Goal: Task Accomplishment & Management: Manage account settings

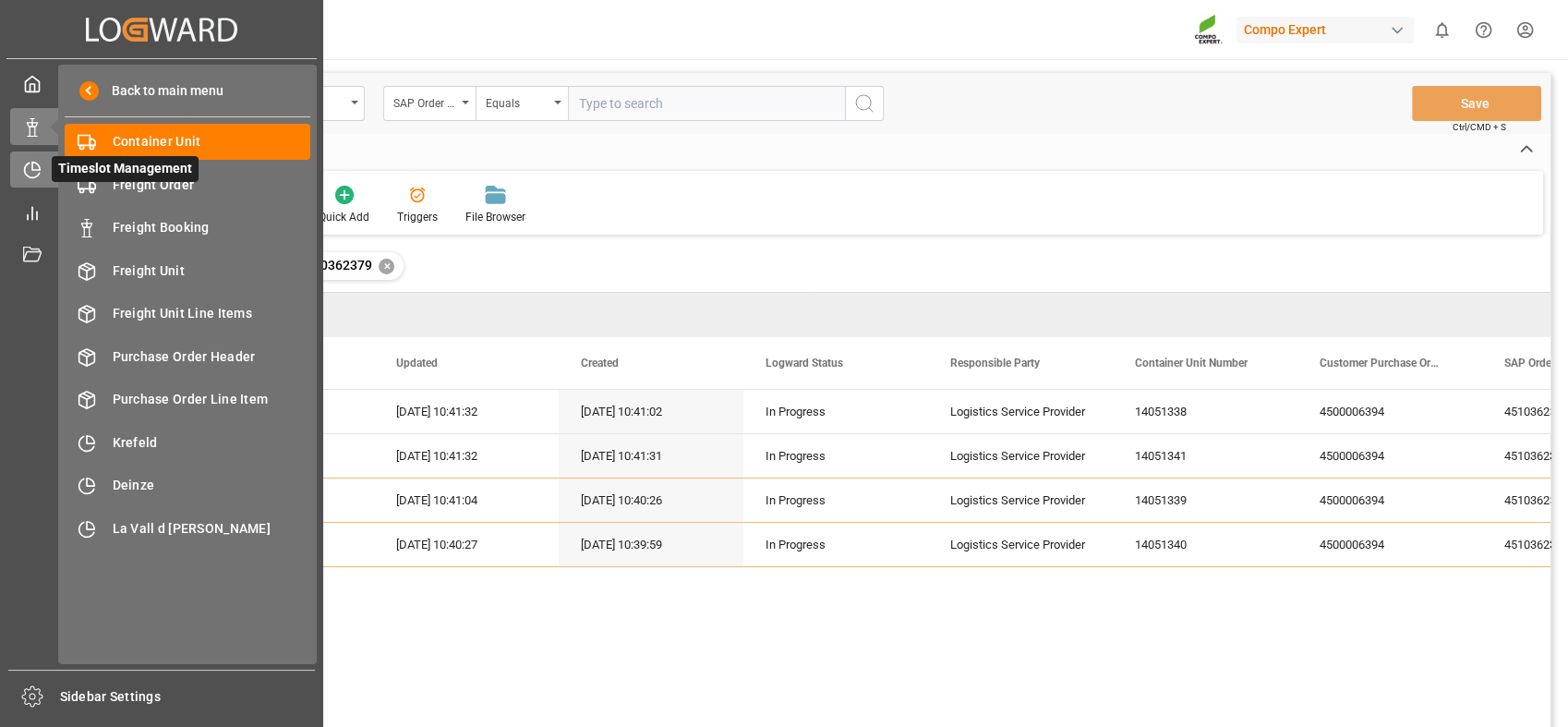
click at [44, 166] on div "Timeslot Management Timeslot Management" at bounding box center [161, 169] width 303 height 36
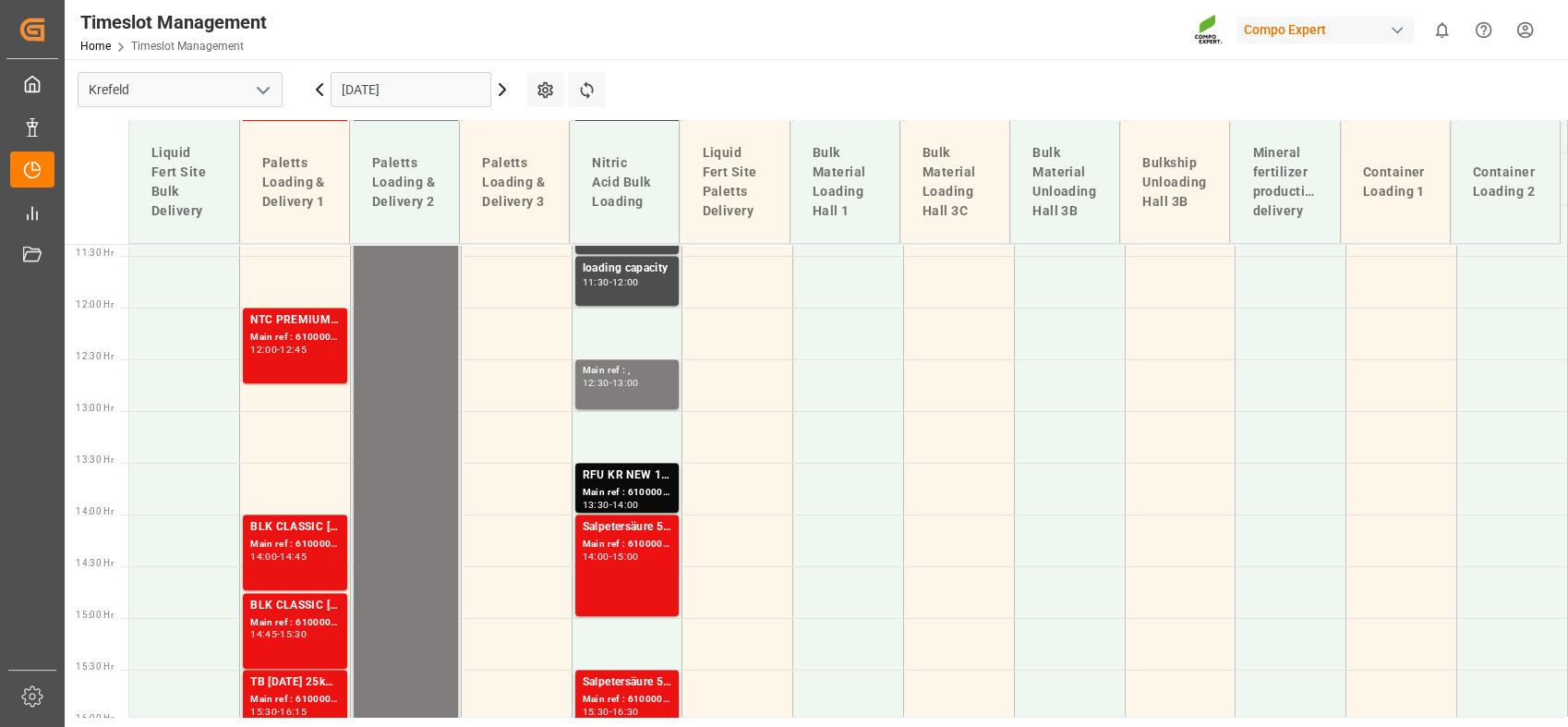
scroll to position [1184, 0]
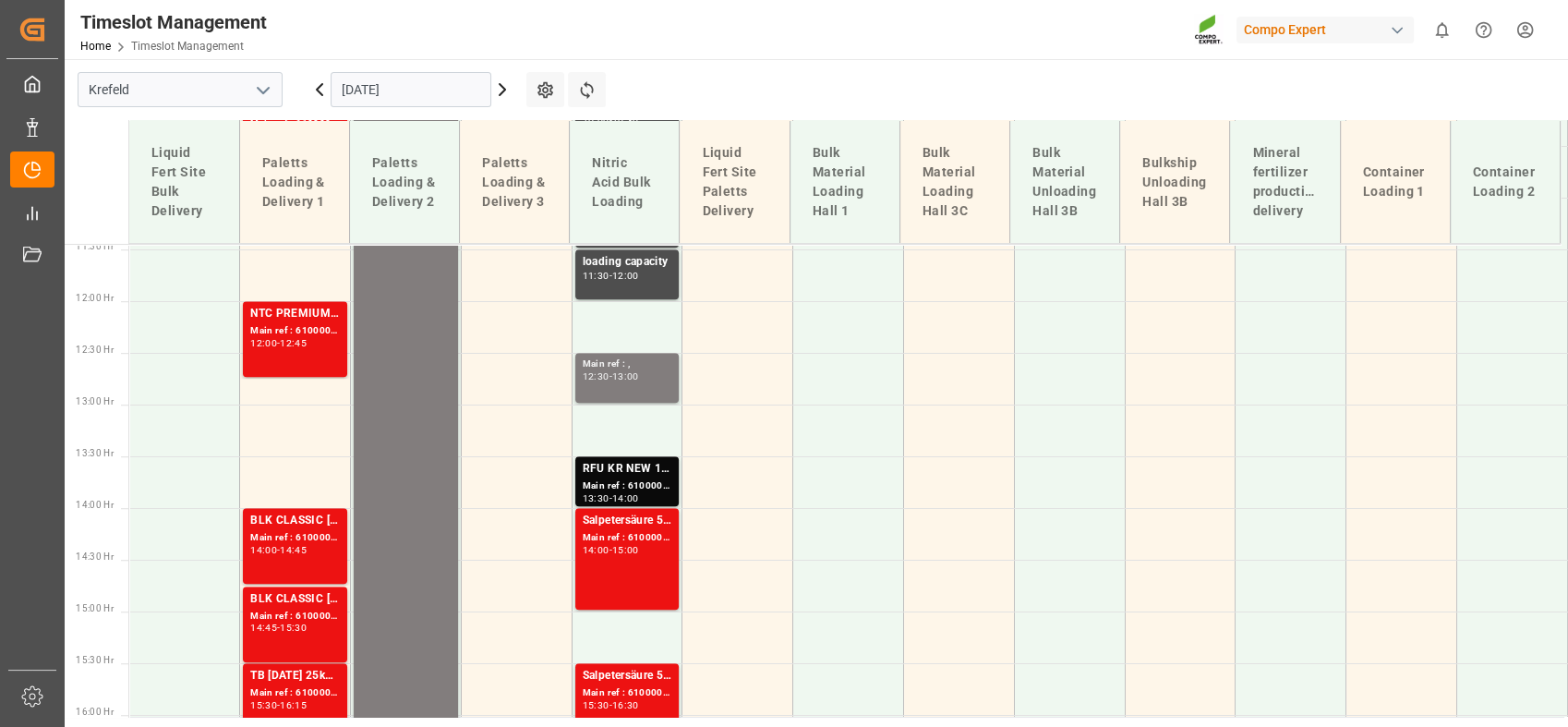
click at [494, 93] on icon at bounding box center [502, 89] width 22 height 22
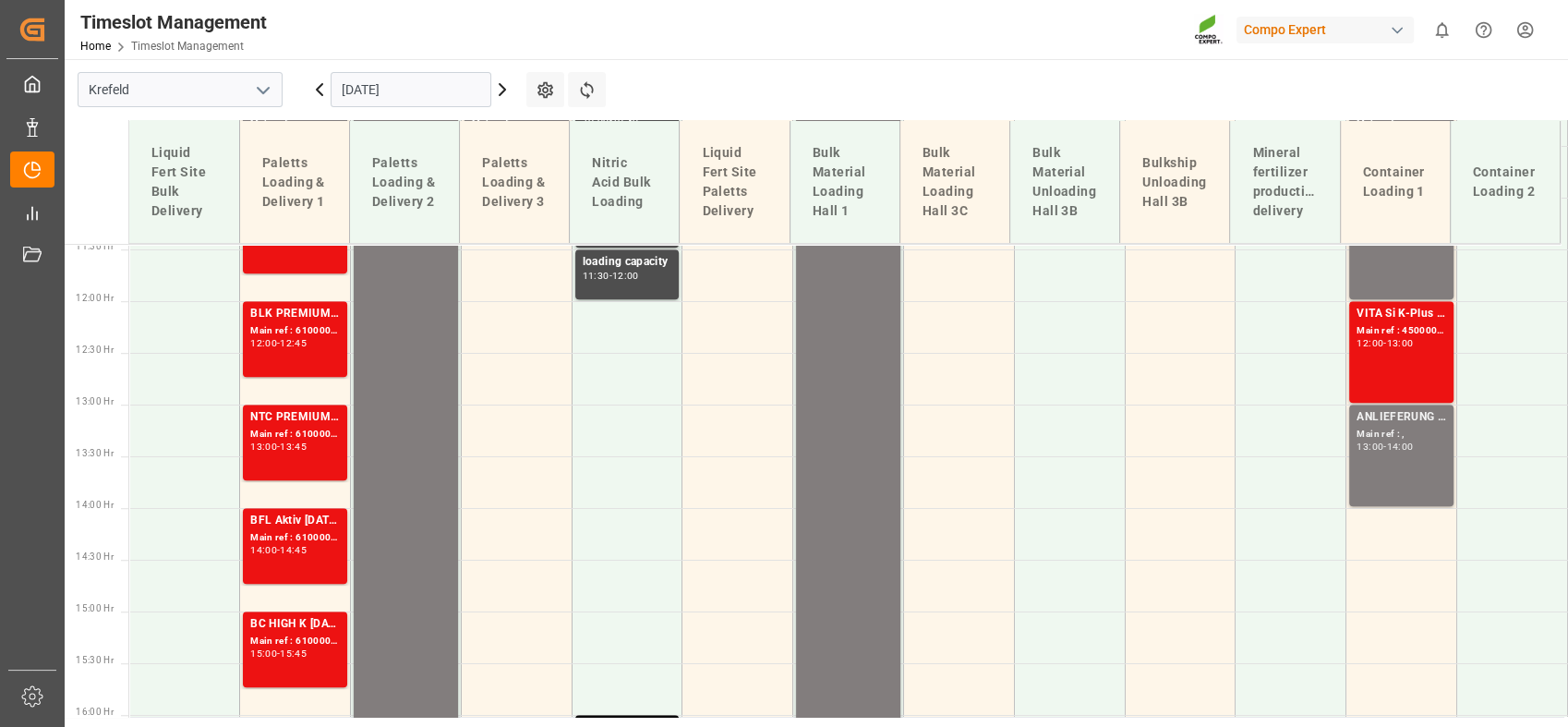
click at [261, 89] on polyline "open menu" at bounding box center [262, 90] width 11 height 6
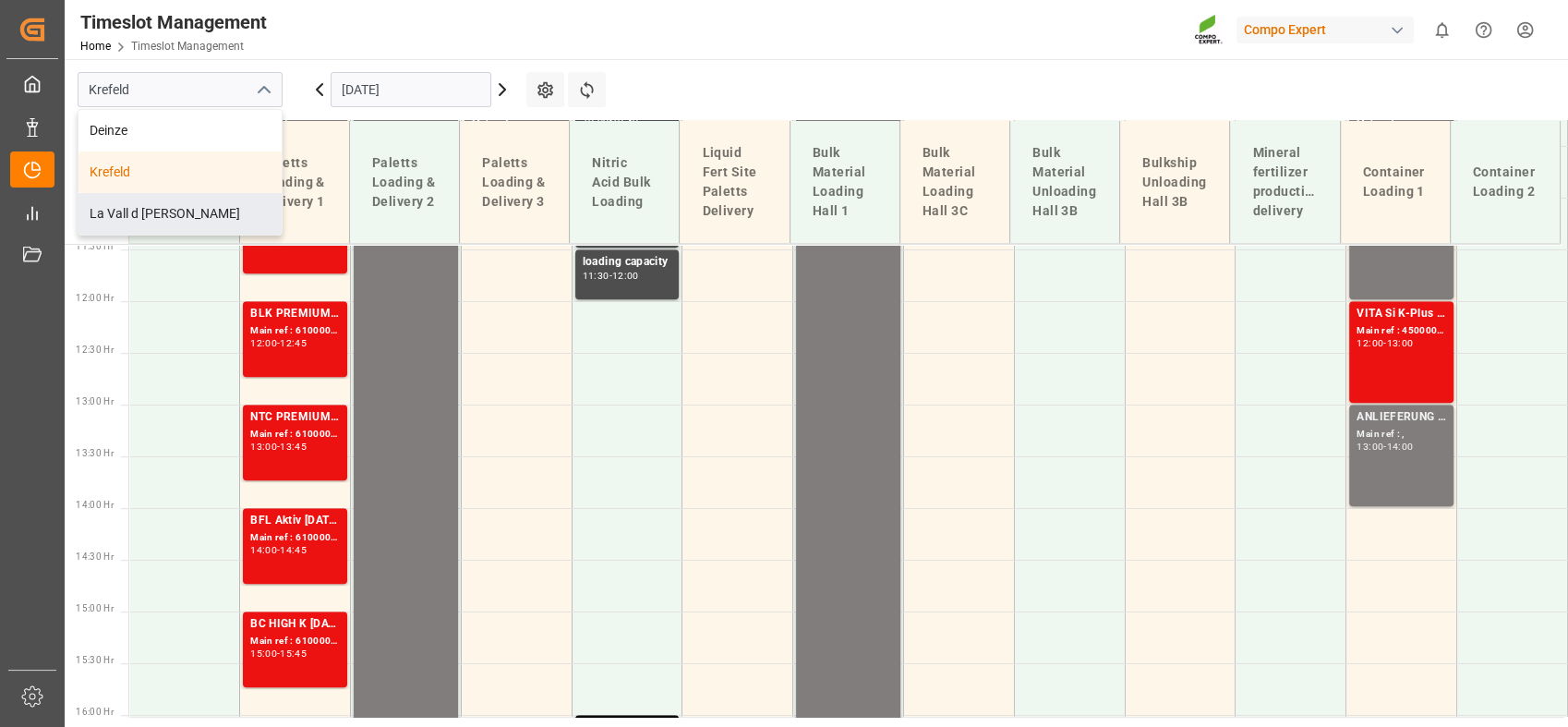
click at [171, 217] on div "La Vall d [PERSON_NAME]" at bounding box center [180, 214] width 203 height 42
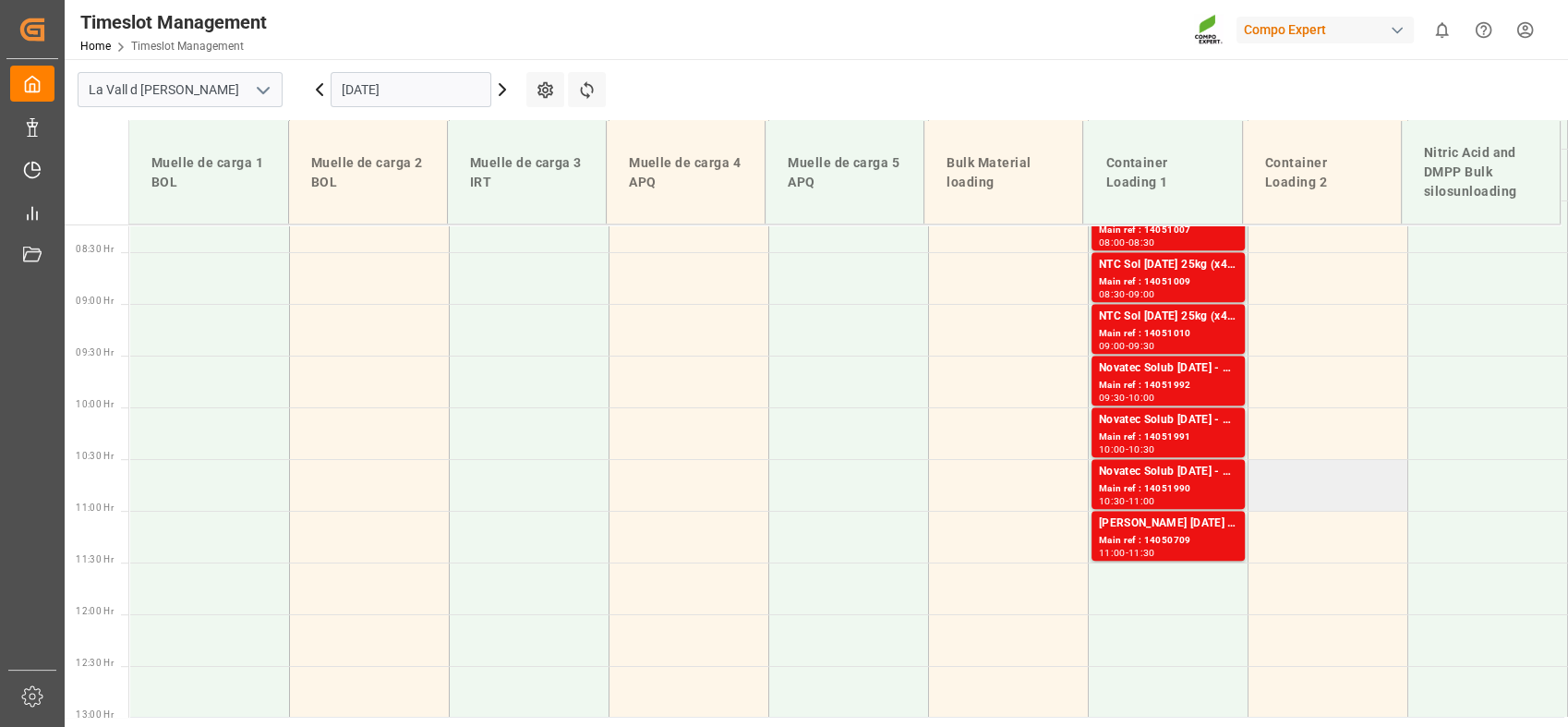
scroll to position [820, 0]
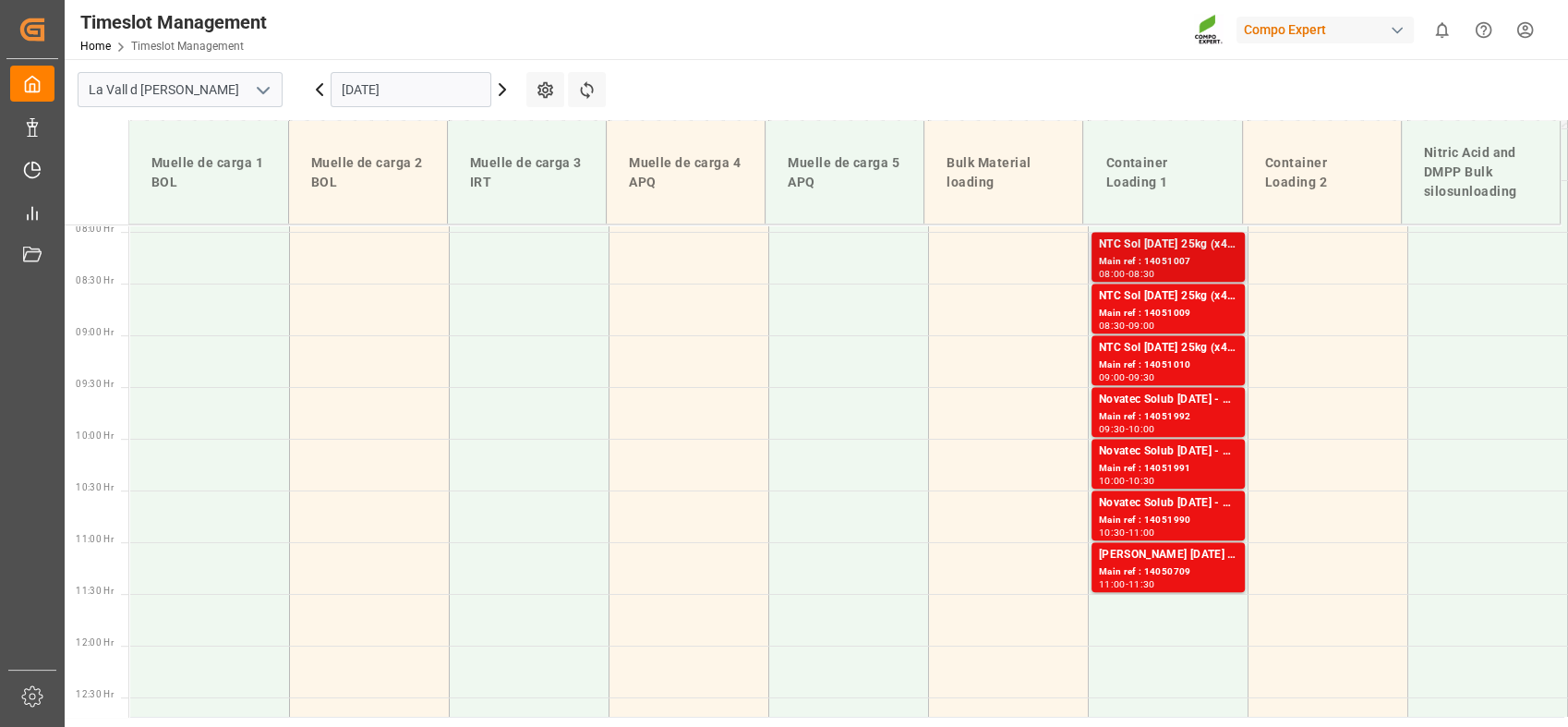
click at [1137, 248] on div "NTC Sol [DATE] 25kg (x48) INT MSE" at bounding box center [1168, 244] width 139 height 18
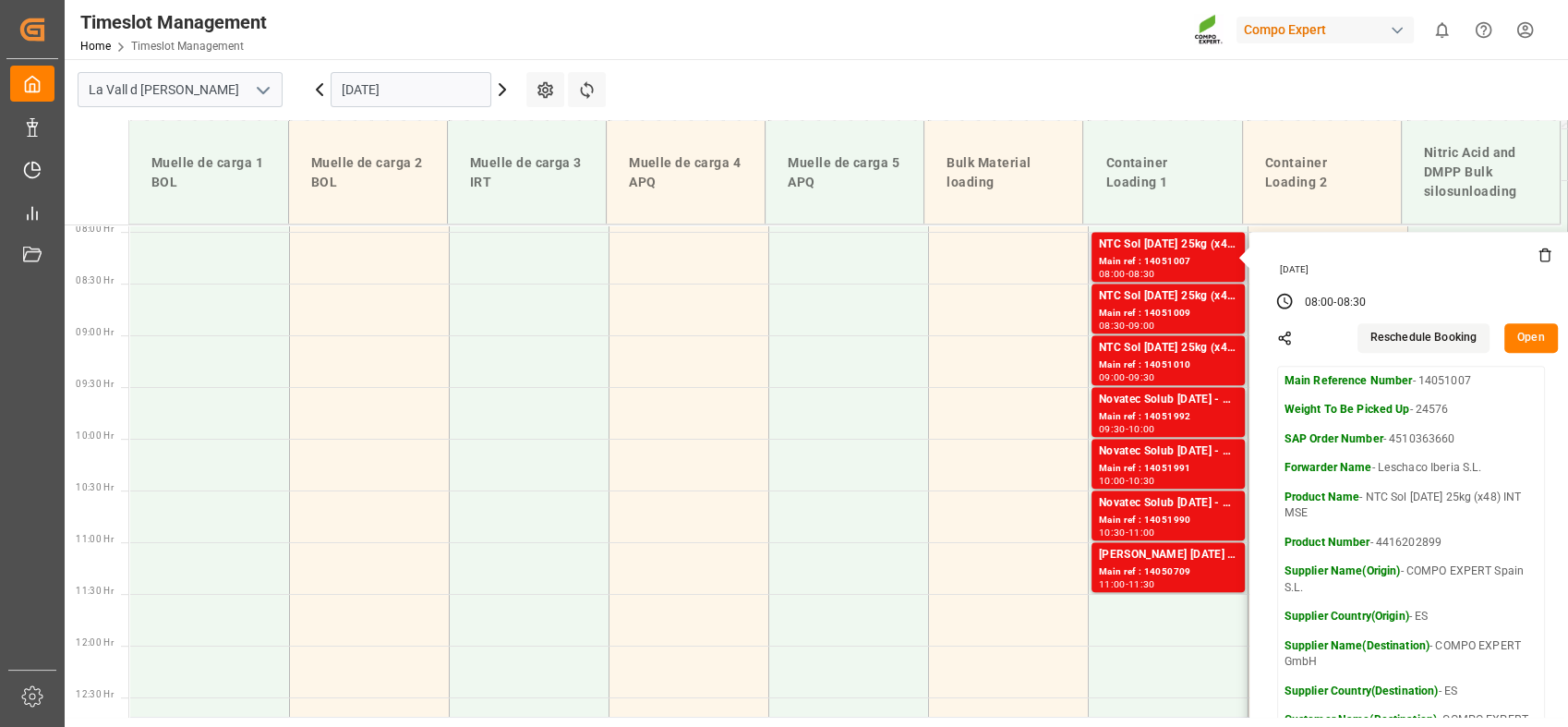
click at [1513, 338] on button "Open" at bounding box center [1530, 338] width 53 height 29
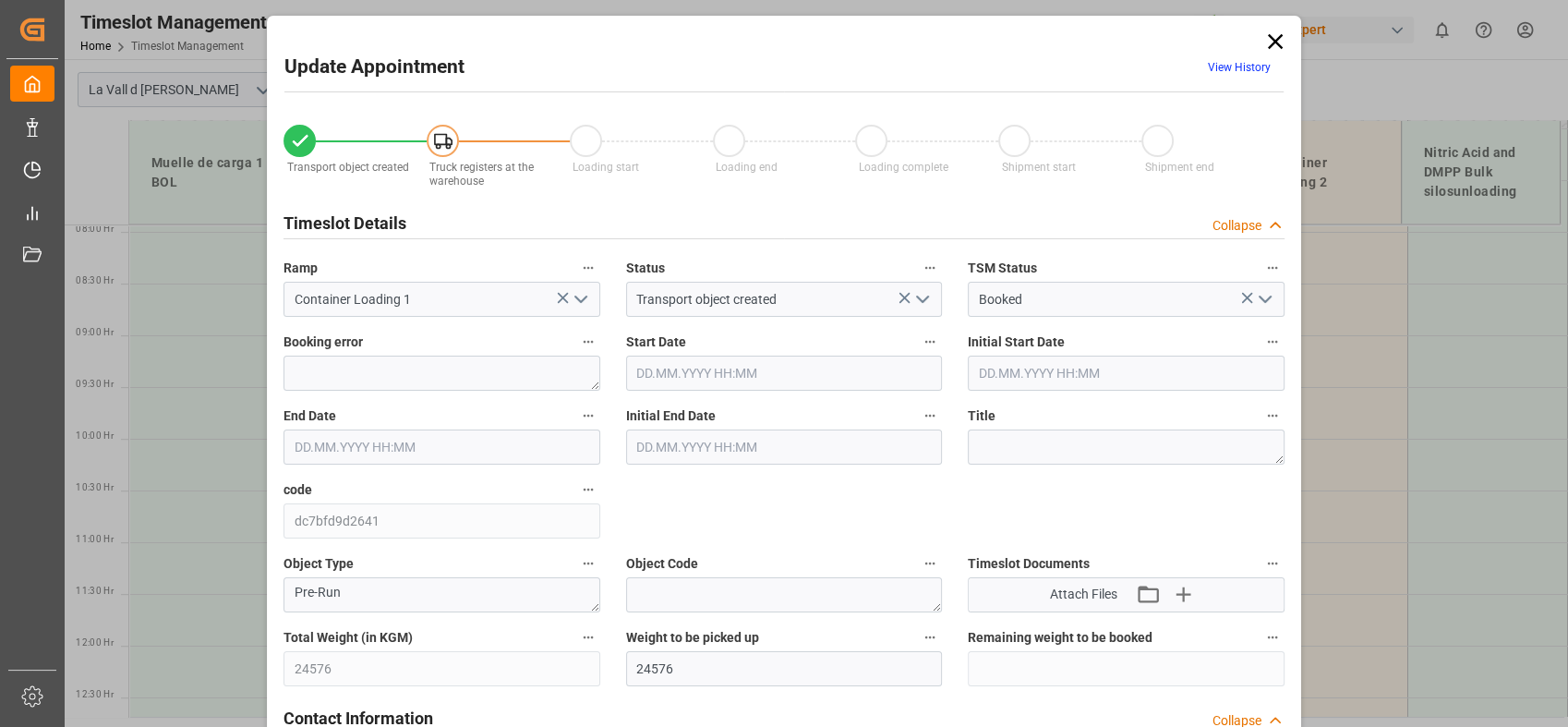
type input "[DATE] 08:00"
type input "[DATE] 08:30"
type input "[DATE] 15:02"
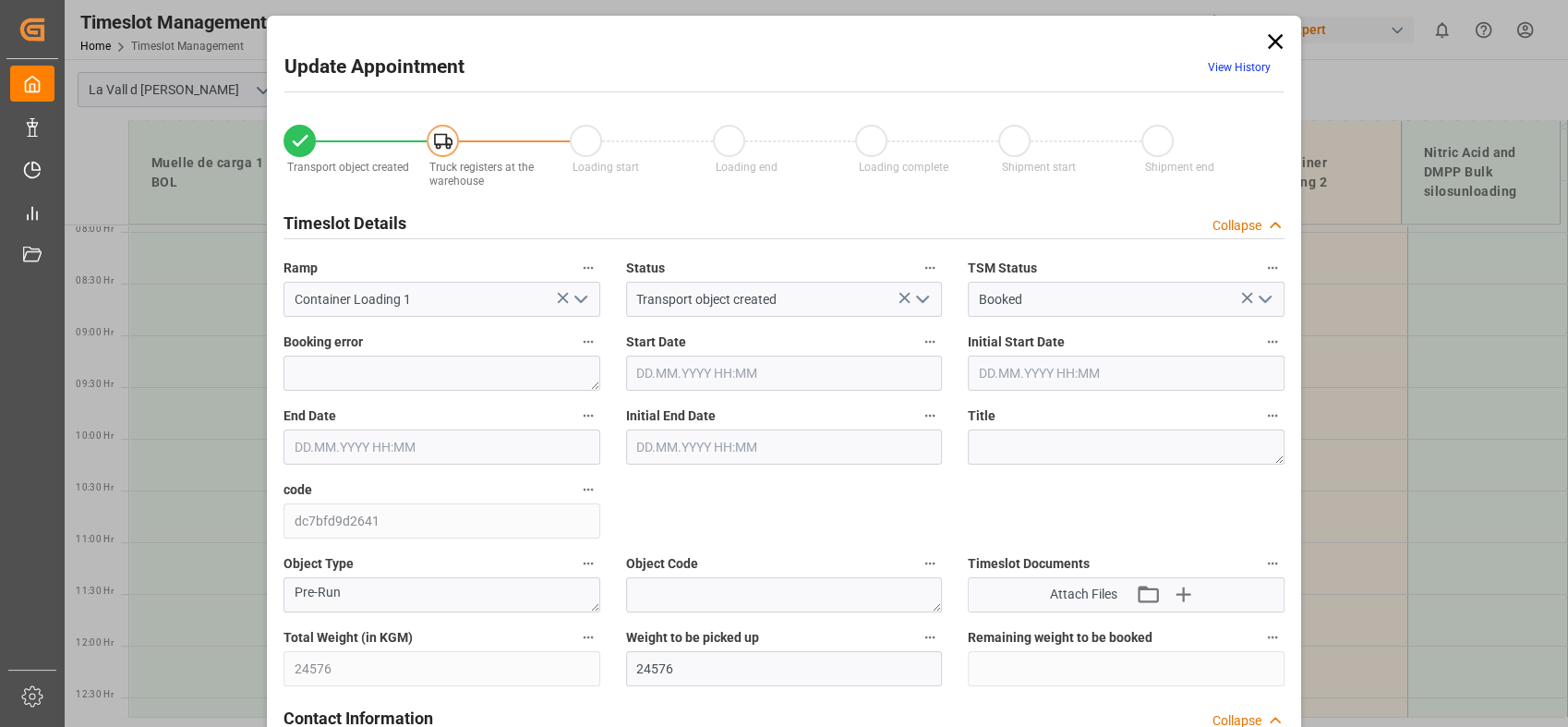
type input "[DATE] 14:37"
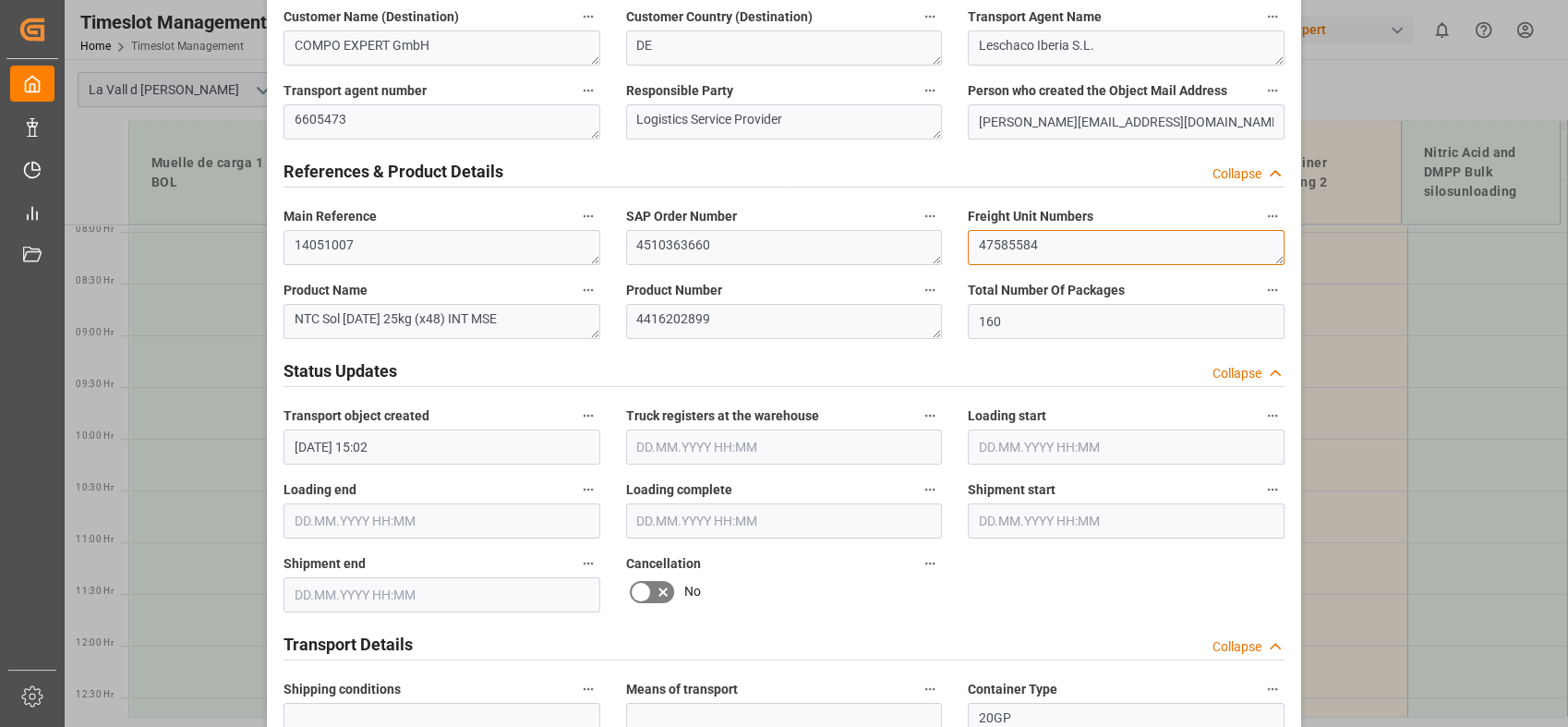
drag, startPoint x: 1068, startPoint y: 249, endPoint x: 802, endPoint y: 215, distance: 268.2
click at [814, 221] on div "Transport object created Truck registers at the warehouse Loading start Loading…" at bounding box center [783, 470] width 1027 height 2371
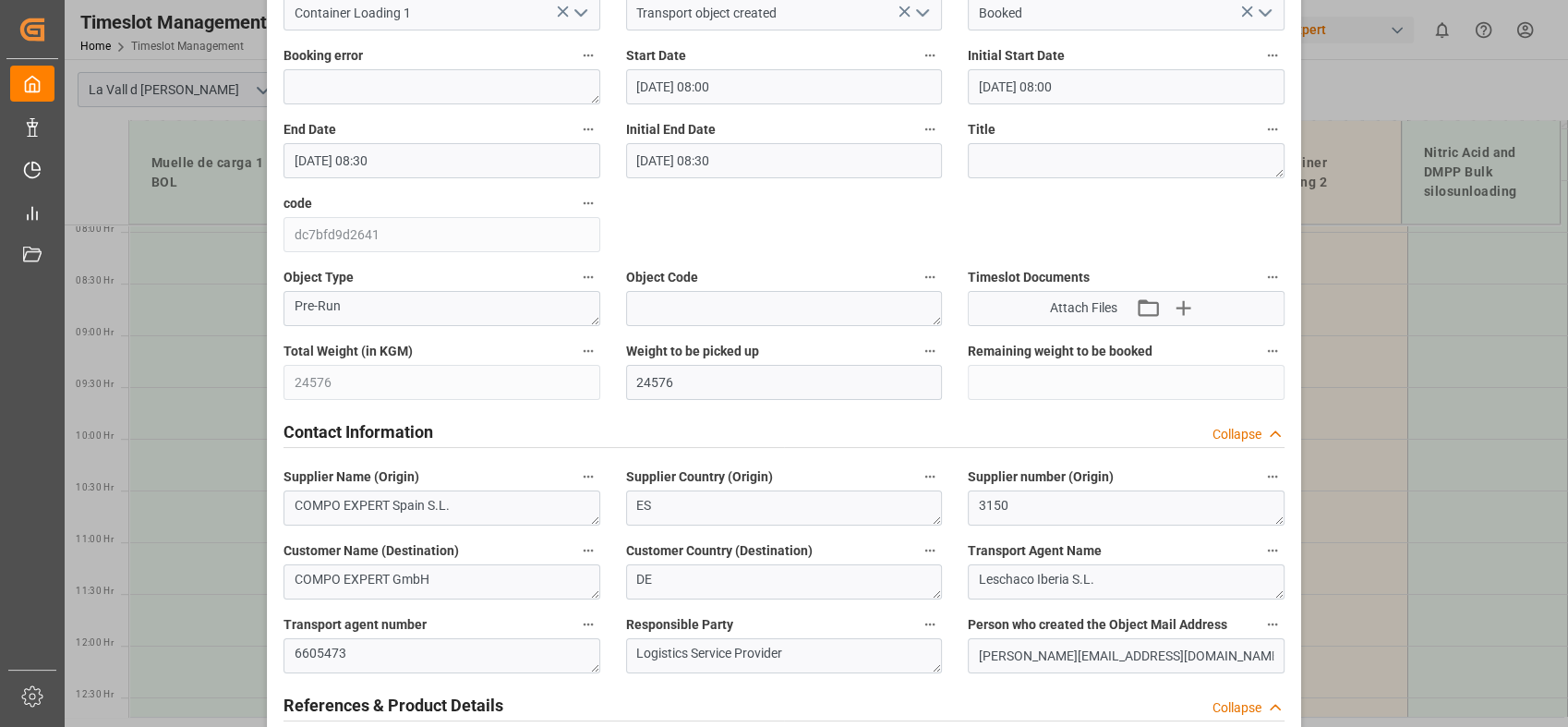
scroll to position [0, 0]
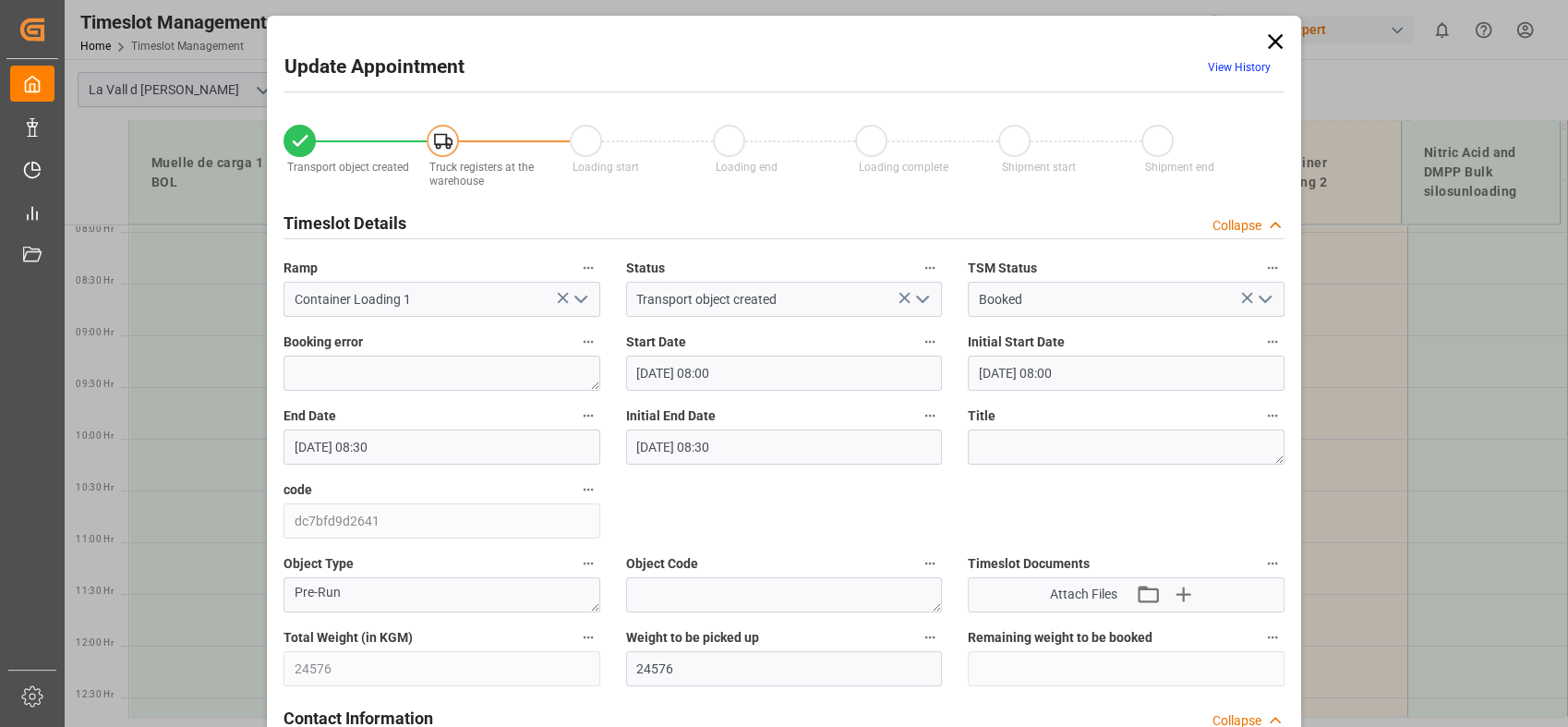
click at [1272, 41] on icon at bounding box center [1275, 41] width 15 height 15
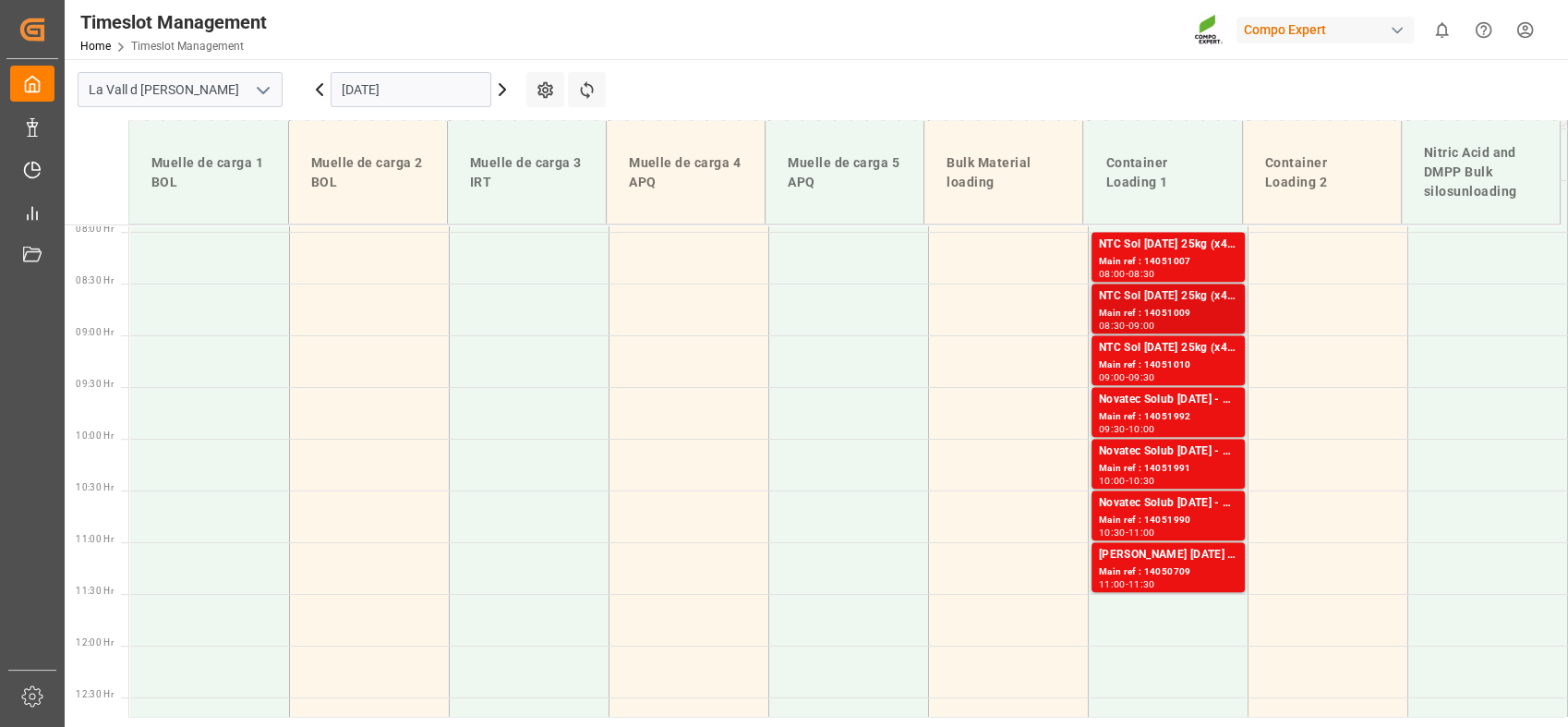
click at [1142, 315] on div "Main ref : 14051009" at bounding box center [1168, 314] width 139 height 16
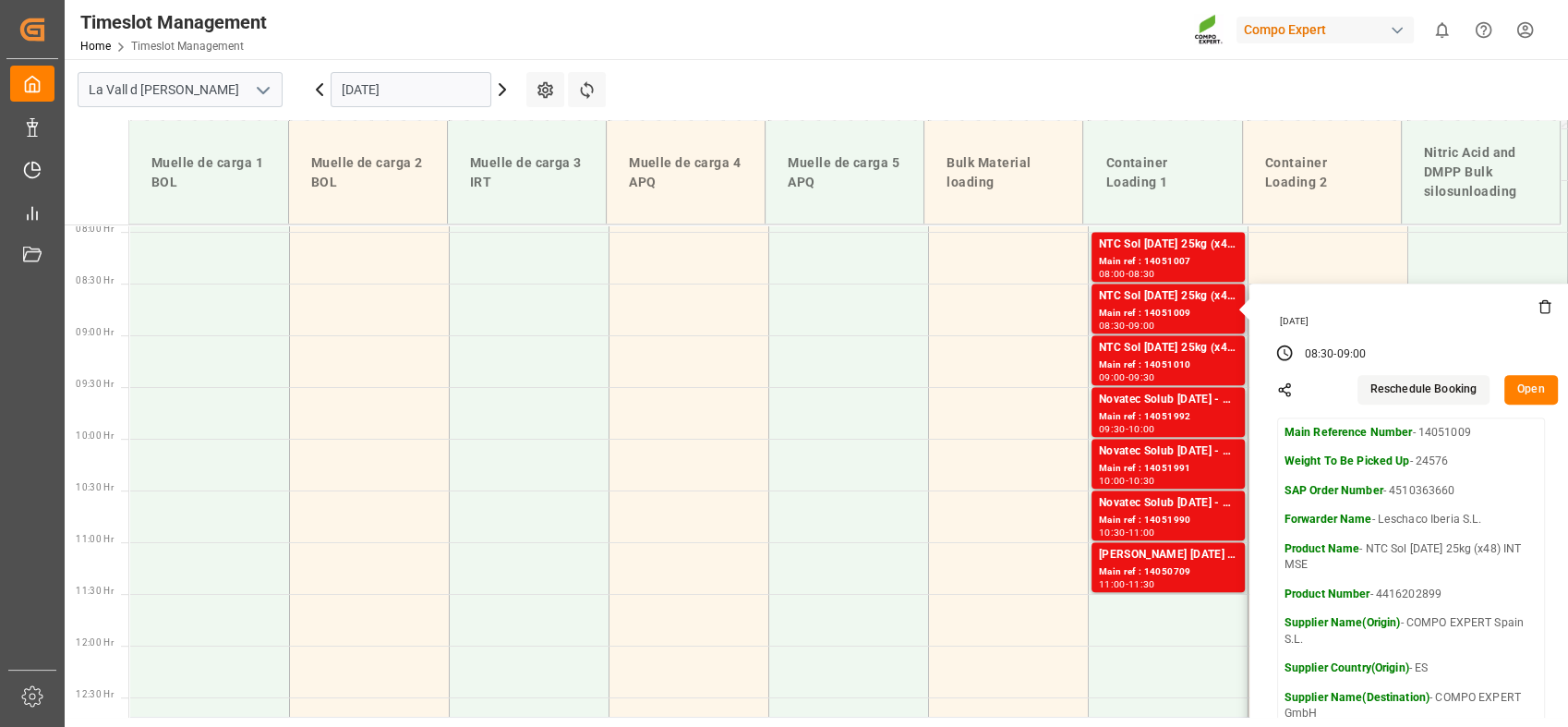
click at [1513, 388] on button "Open" at bounding box center [1530, 390] width 53 height 29
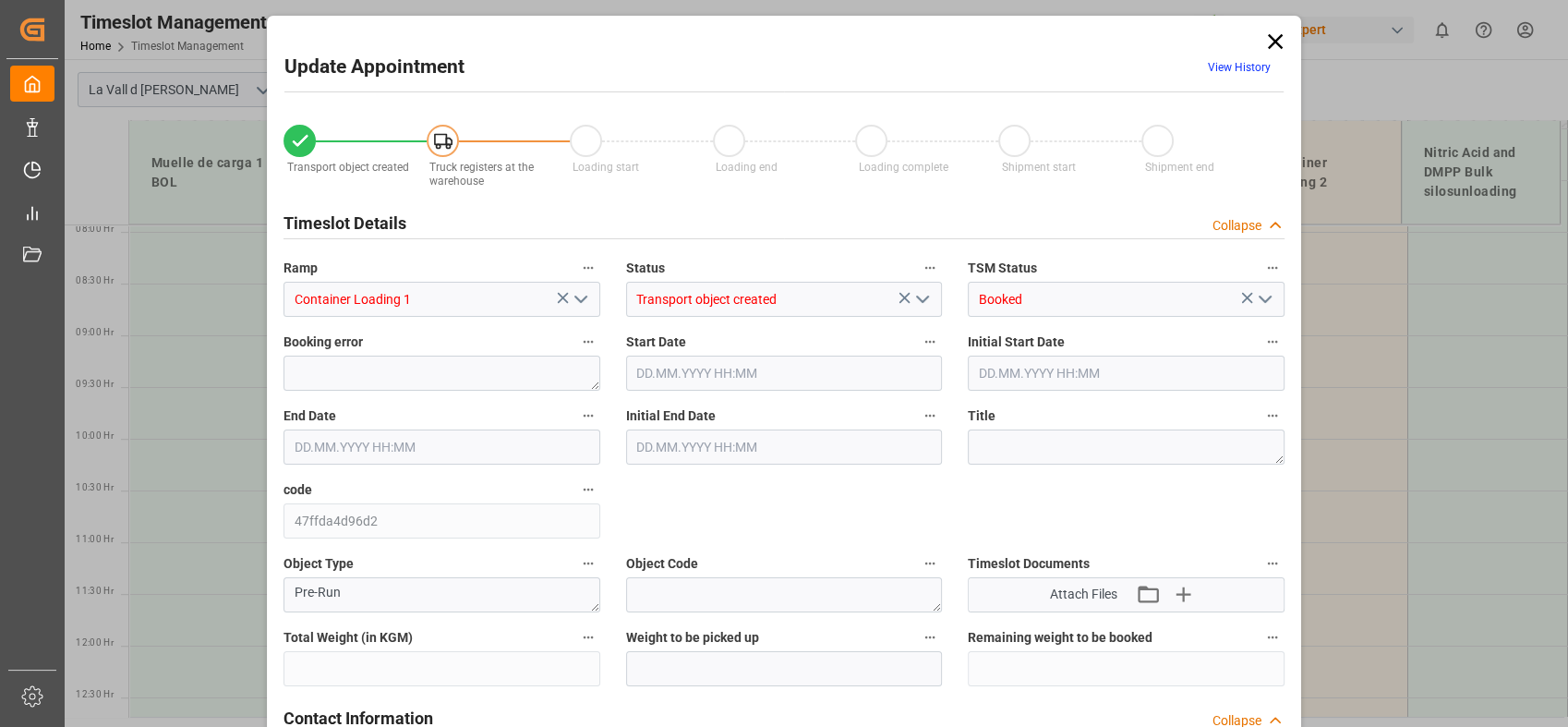
type input "24576"
type input "160"
type input "[DATE] 08:30"
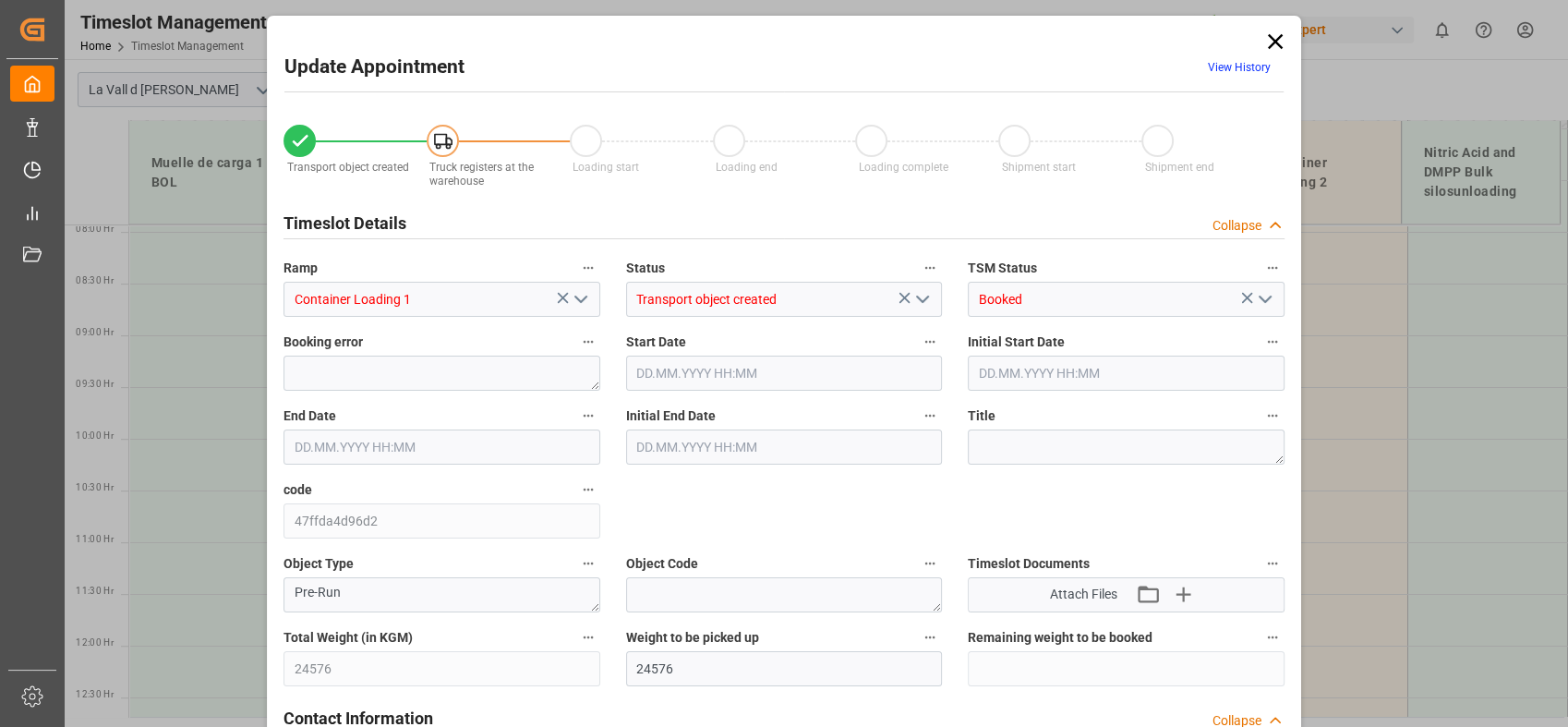
type input "[DATE] 09:00"
type input "[DATE] 15:02"
type input "[DATE] 14:39"
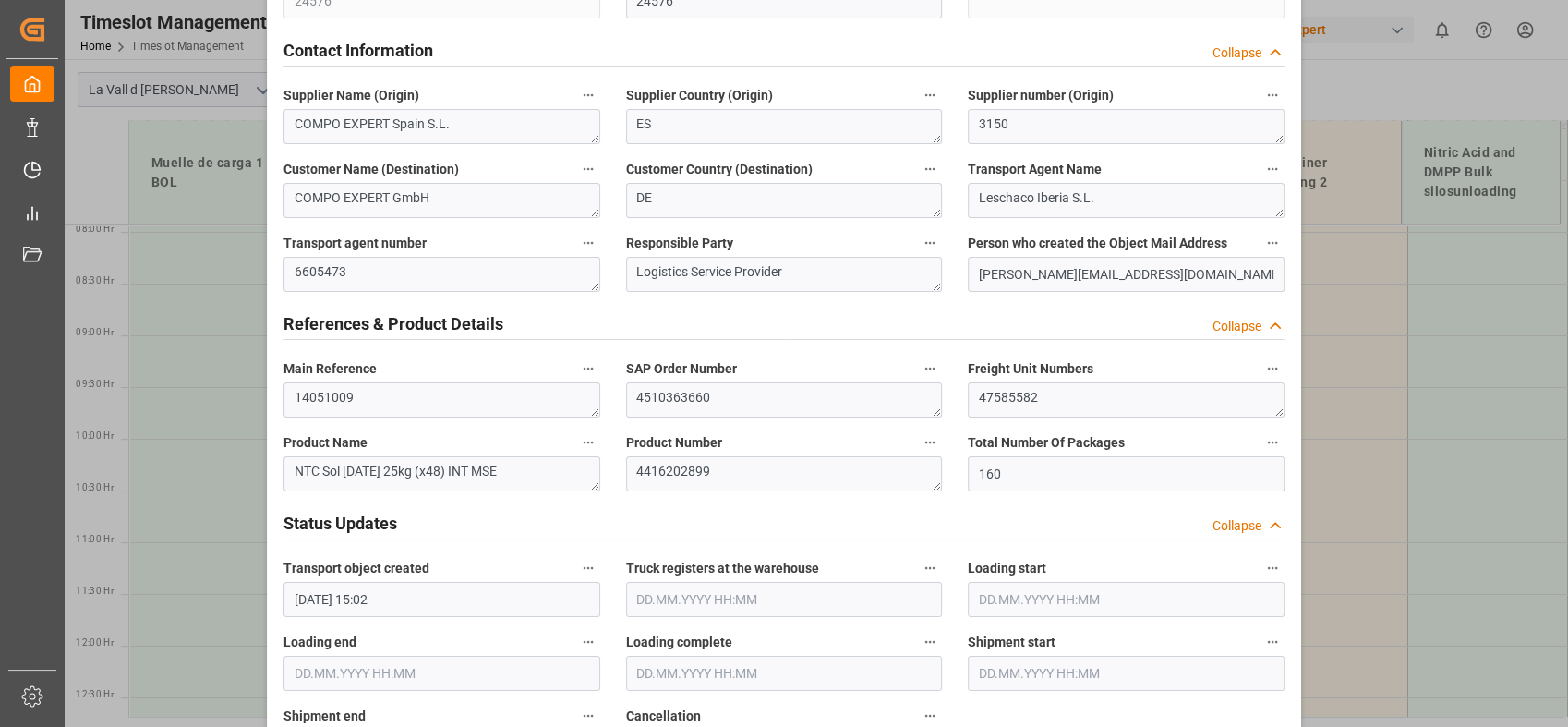
scroll to position [717, 0]
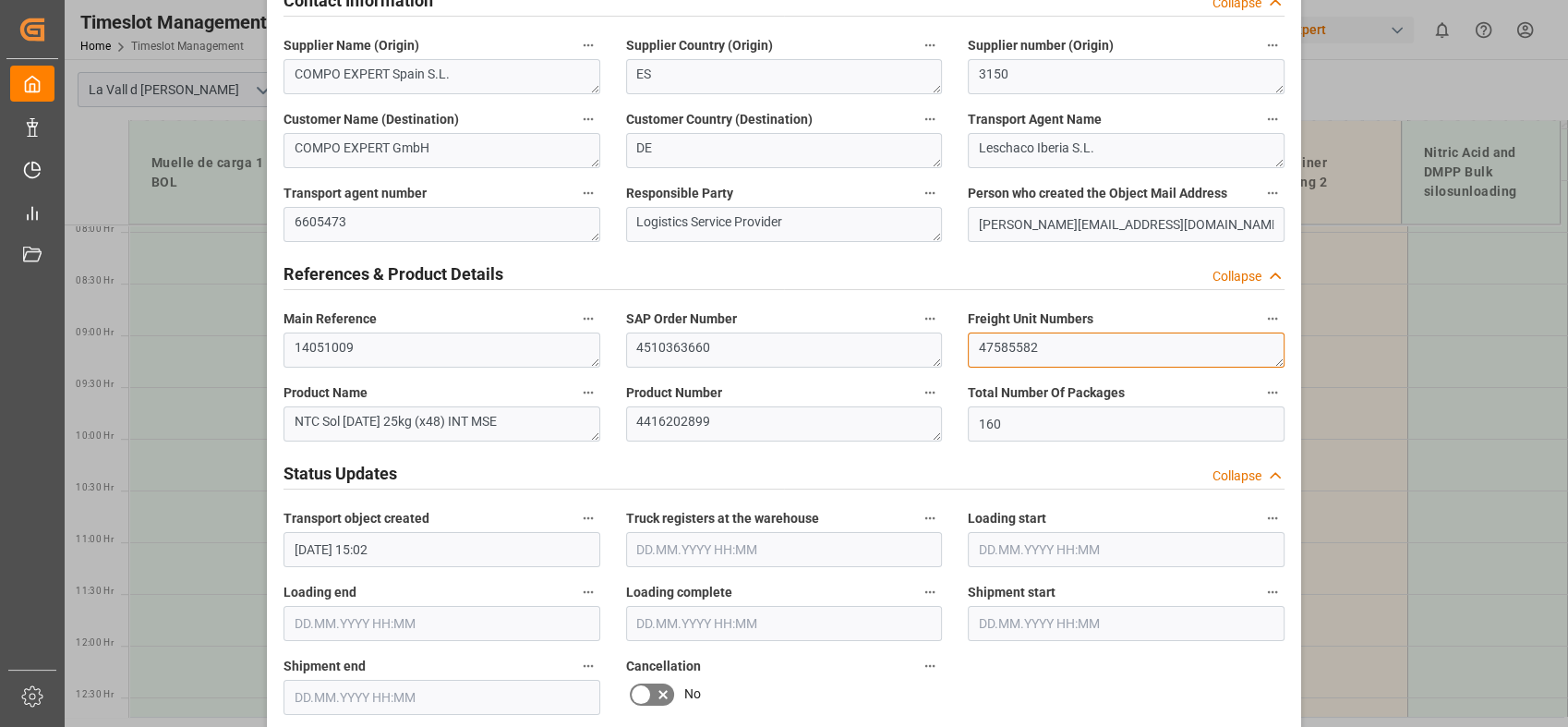
drag, startPoint x: 1057, startPoint y: 346, endPoint x: 775, endPoint y: 329, distance: 282.5
click at [775, 329] on div "Transport object created Truck registers at the warehouse Loading start Loading…" at bounding box center [783, 573] width 1027 height 2371
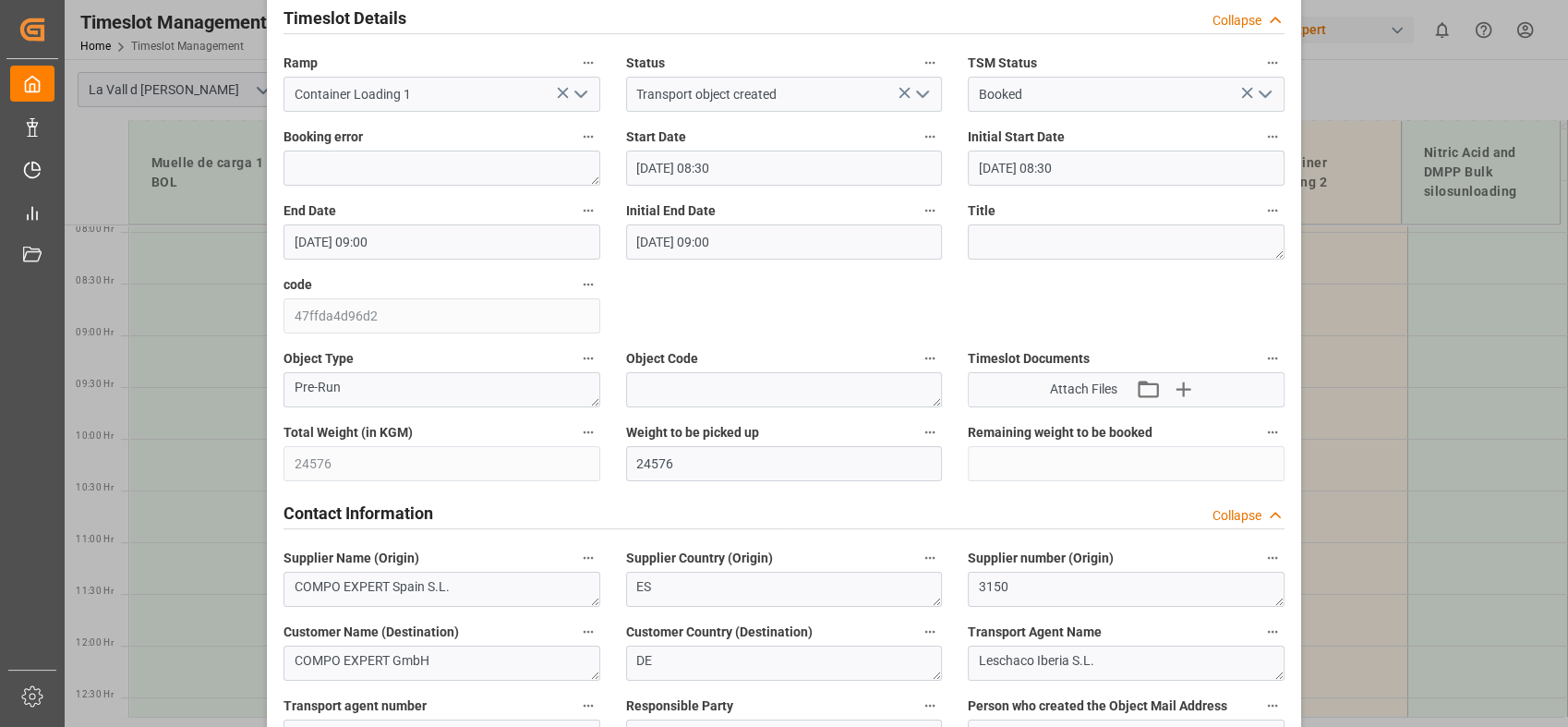
scroll to position [0, 0]
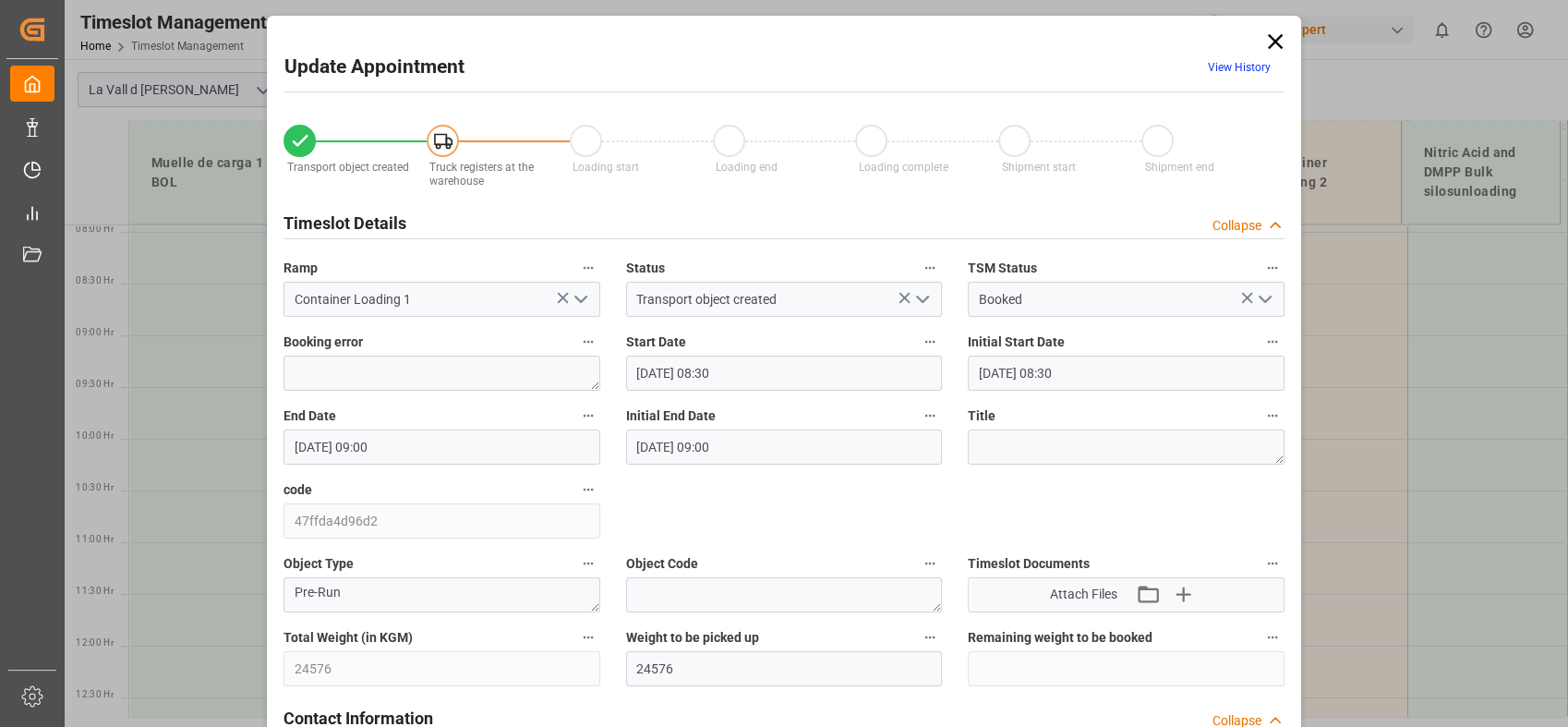
click at [1273, 44] on icon at bounding box center [1275, 41] width 15 height 15
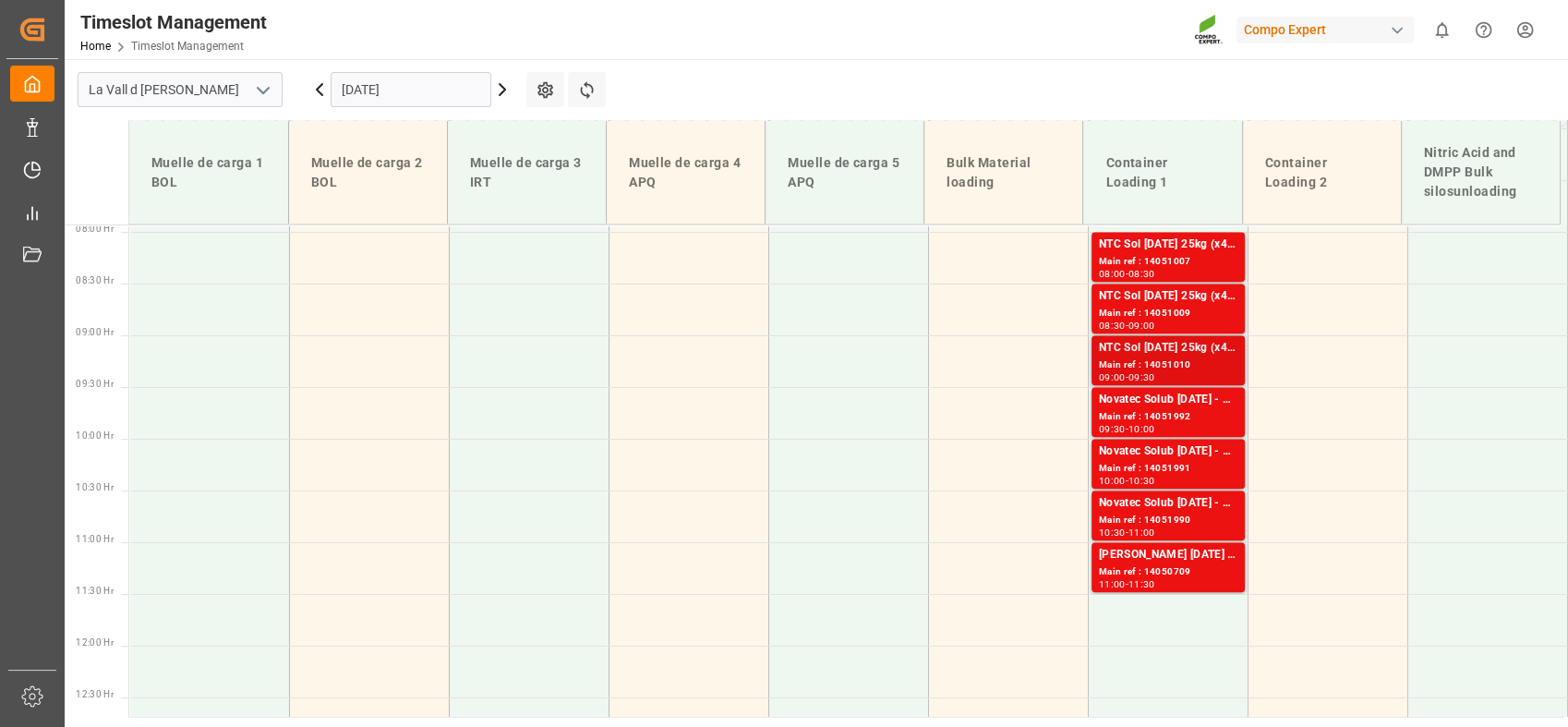
click at [1179, 356] on div "NTC Sol [DATE] 25kg (x48) INT MSE" at bounding box center [1168, 348] width 139 height 18
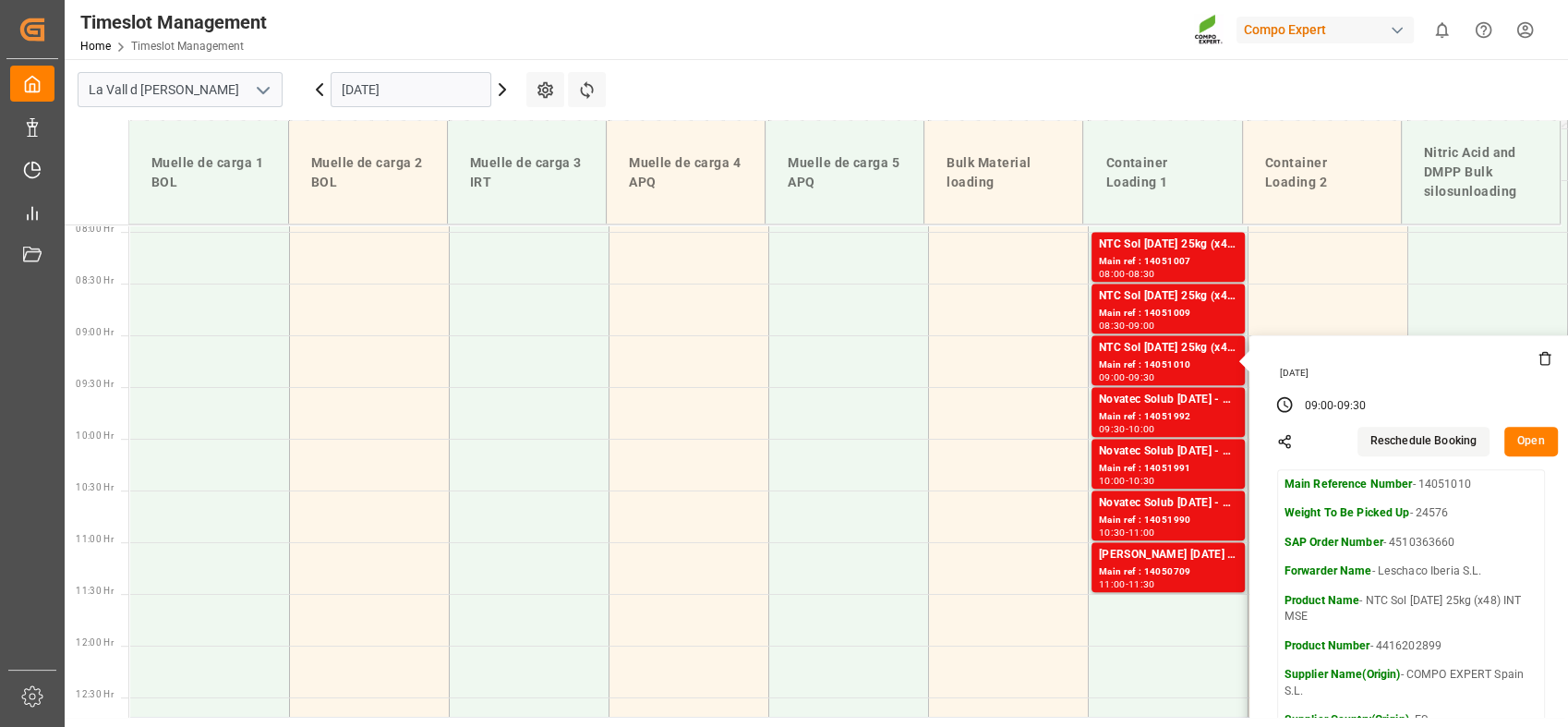
click at [1544, 433] on button "Open" at bounding box center [1530, 441] width 53 height 29
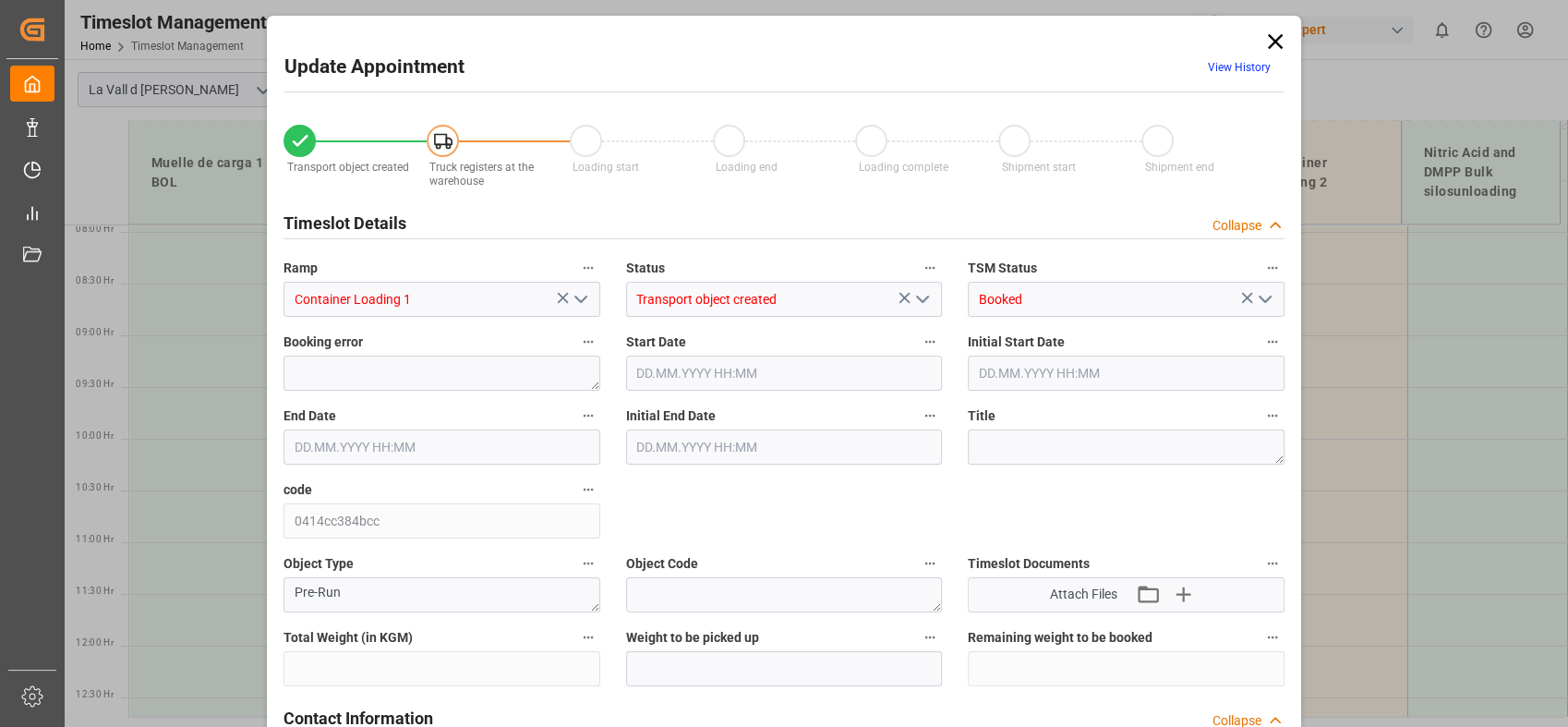
type input "24576"
type input "160"
type input "[DATE] 09:00"
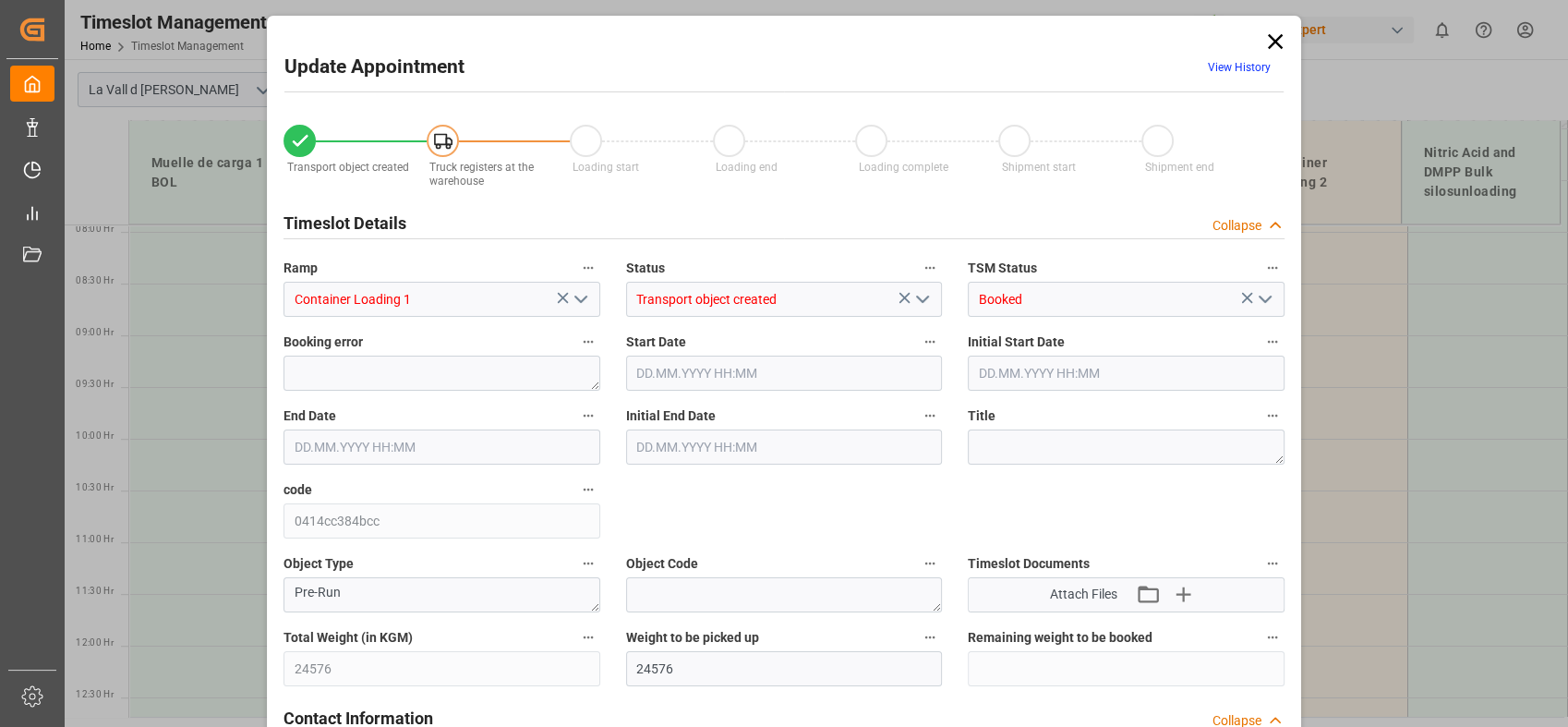
type input "[DATE] 09:30"
type input "[DATE] 15:02"
type input "[DATE] 14:40"
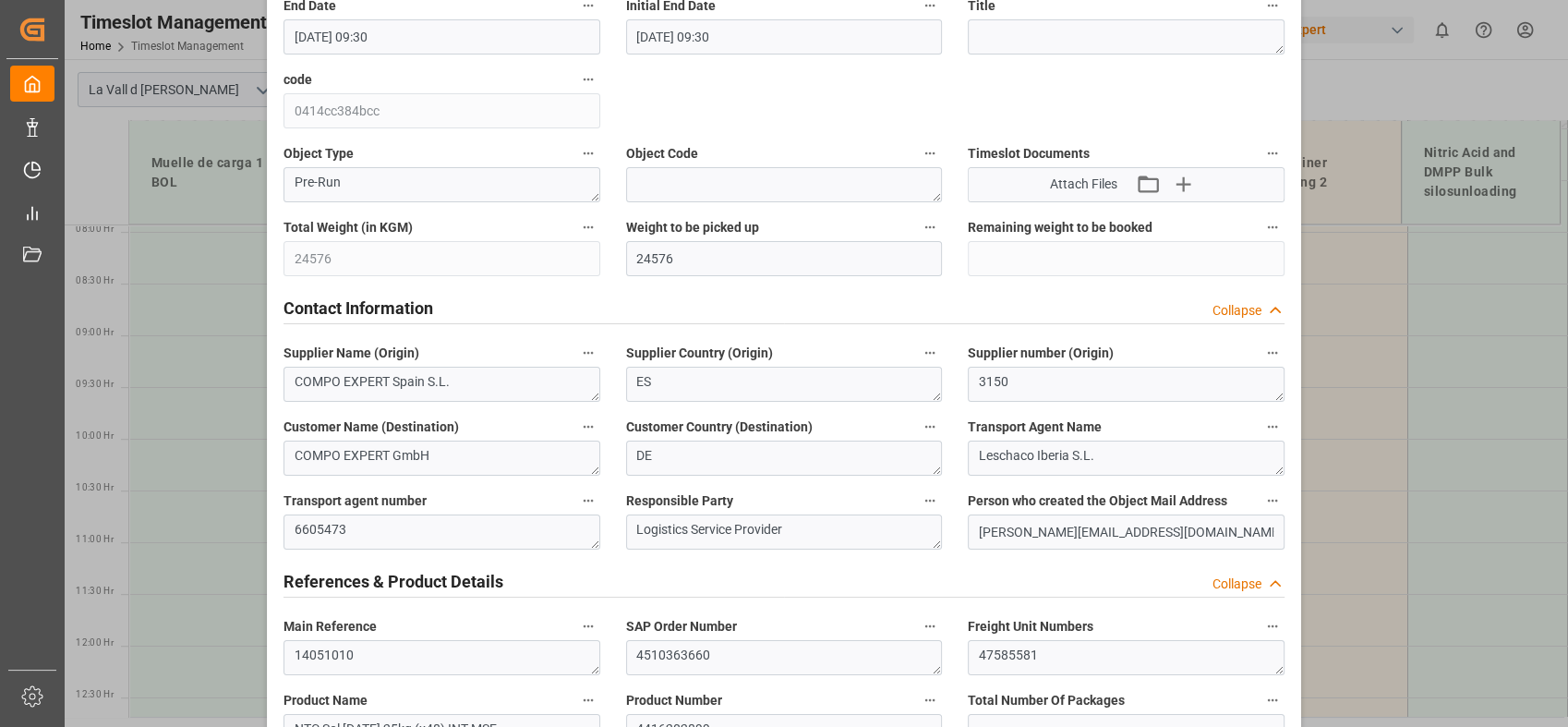
scroll to position [717, 0]
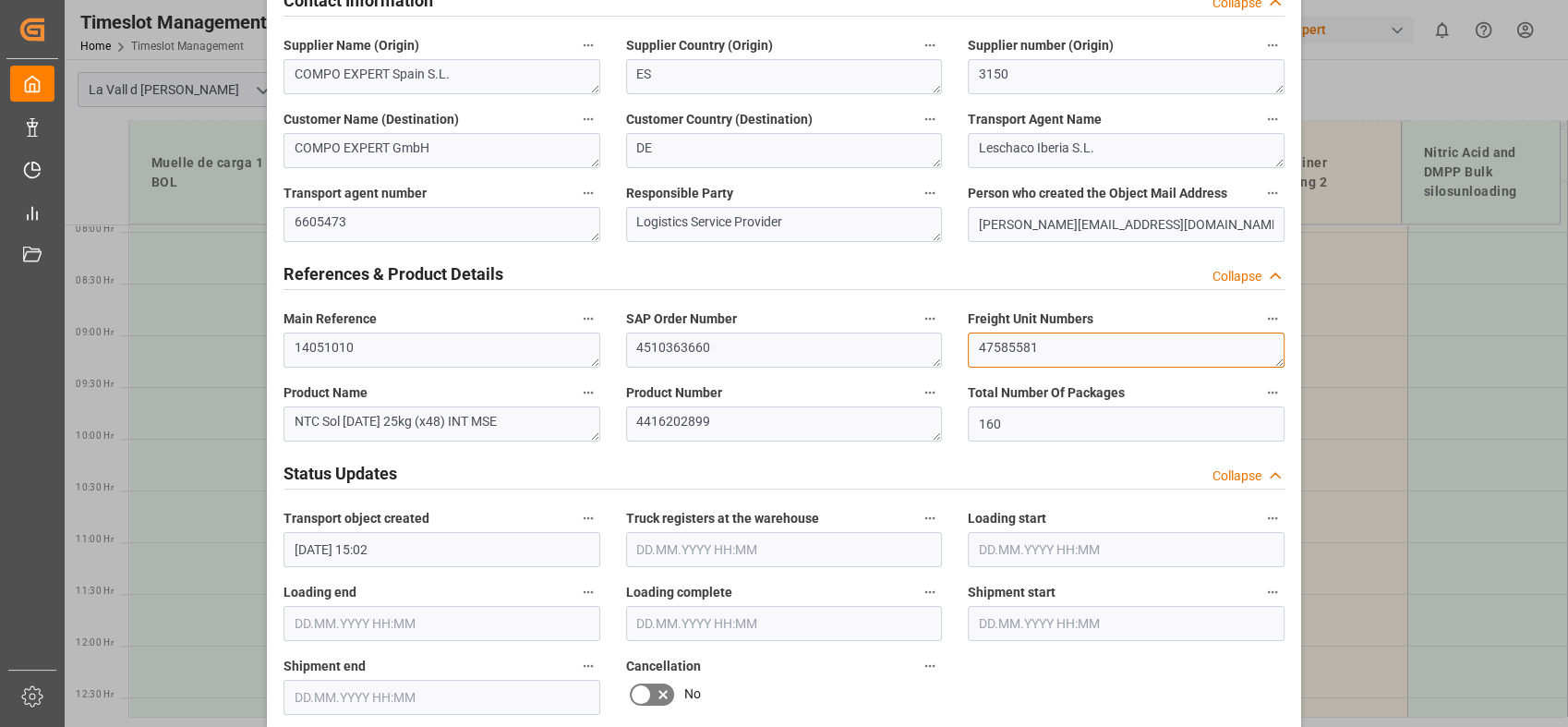
drag, startPoint x: 1075, startPoint y: 358, endPoint x: 724, endPoint y: 325, distance: 352.5
click at [724, 325] on div "Transport object created Truck registers at the warehouse Loading start Loading…" at bounding box center [783, 573] width 1027 height 2371
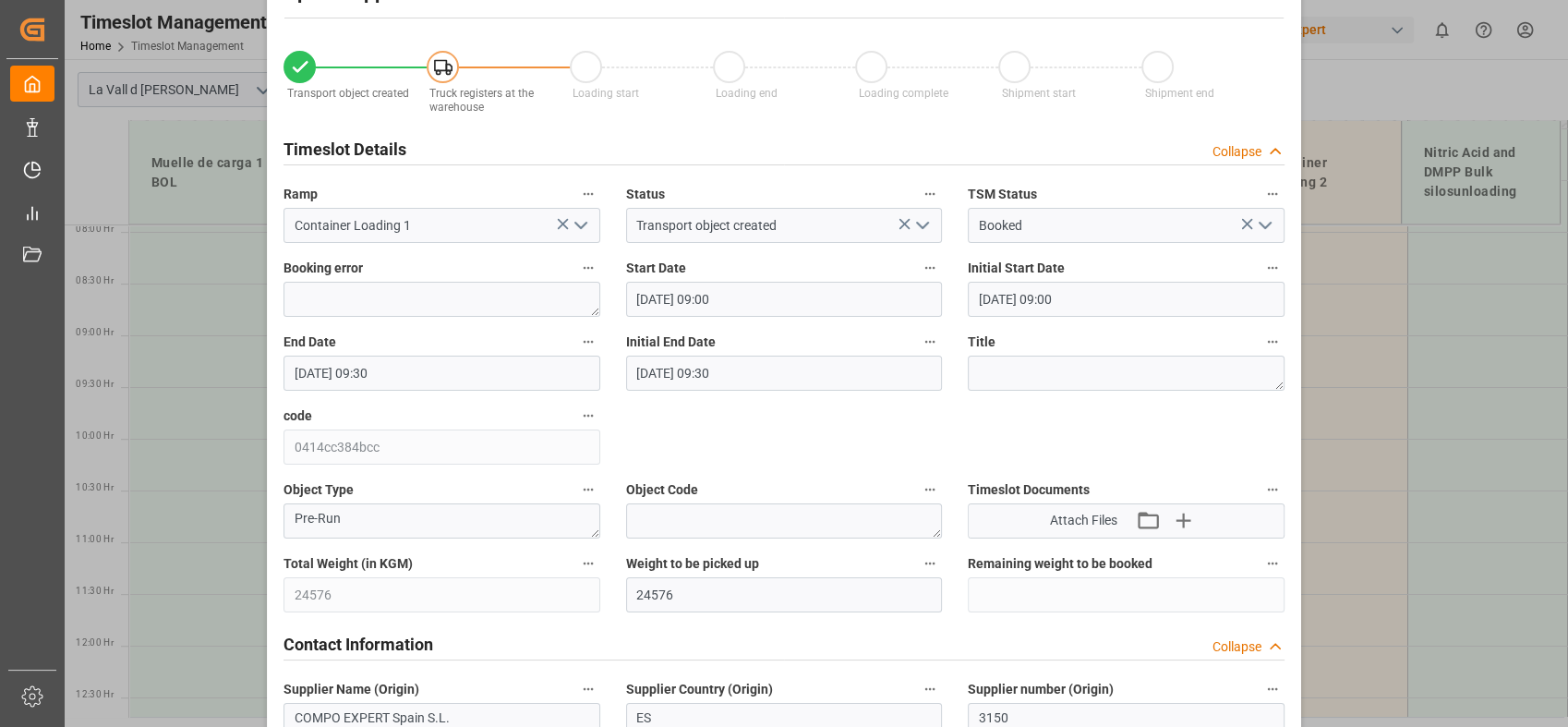
scroll to position [0, 0]
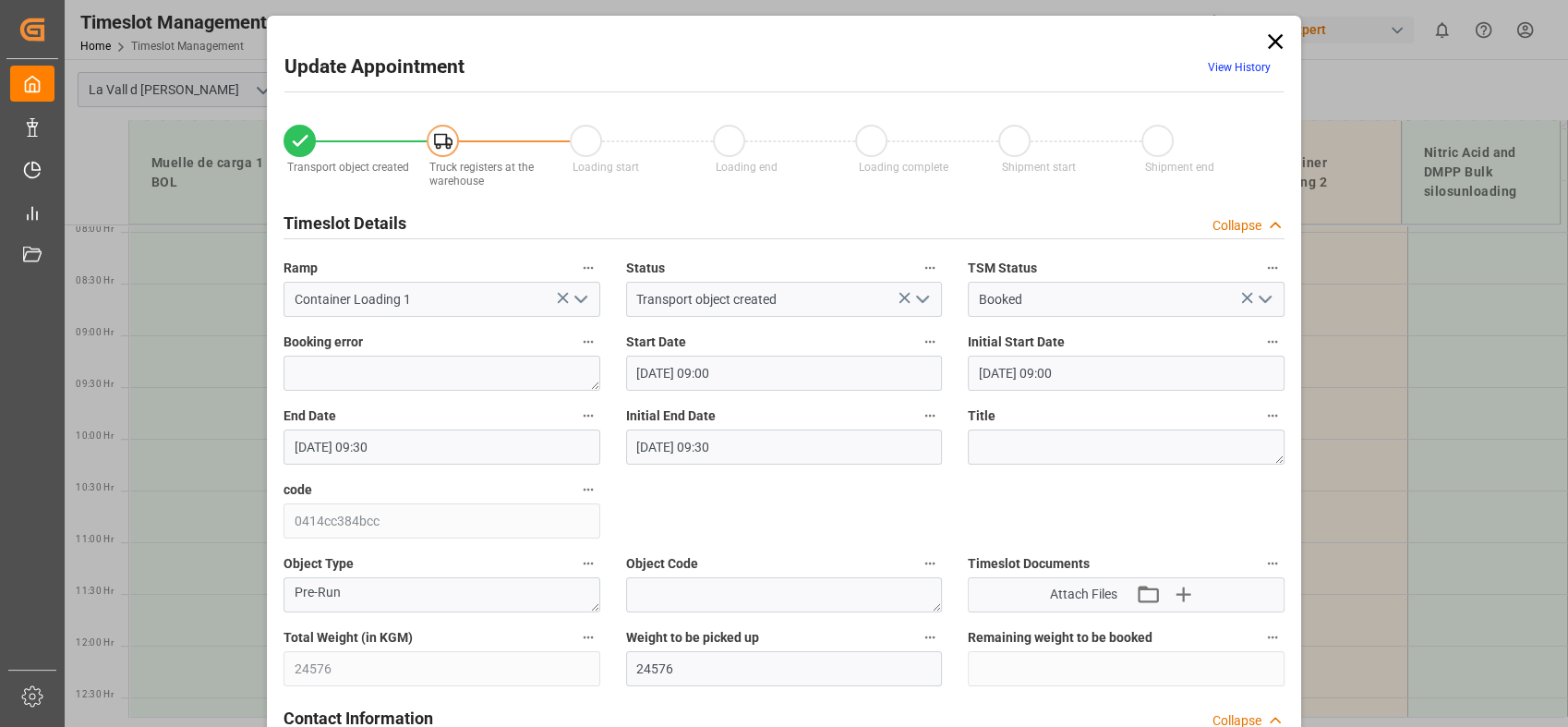
click at [1271, 43] on icon at bounding box center [1275, 41] width 15 height 15
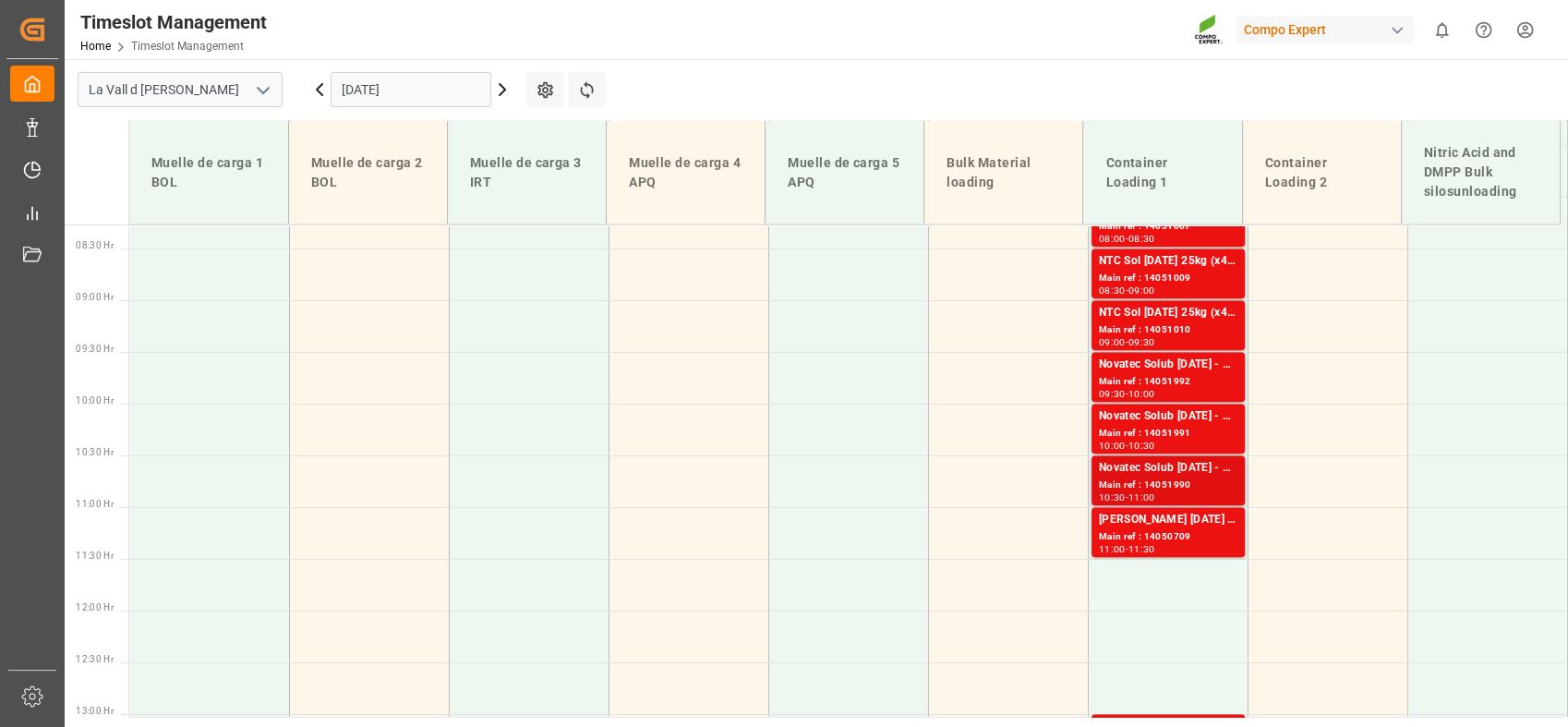
scroll to position [820, 0]
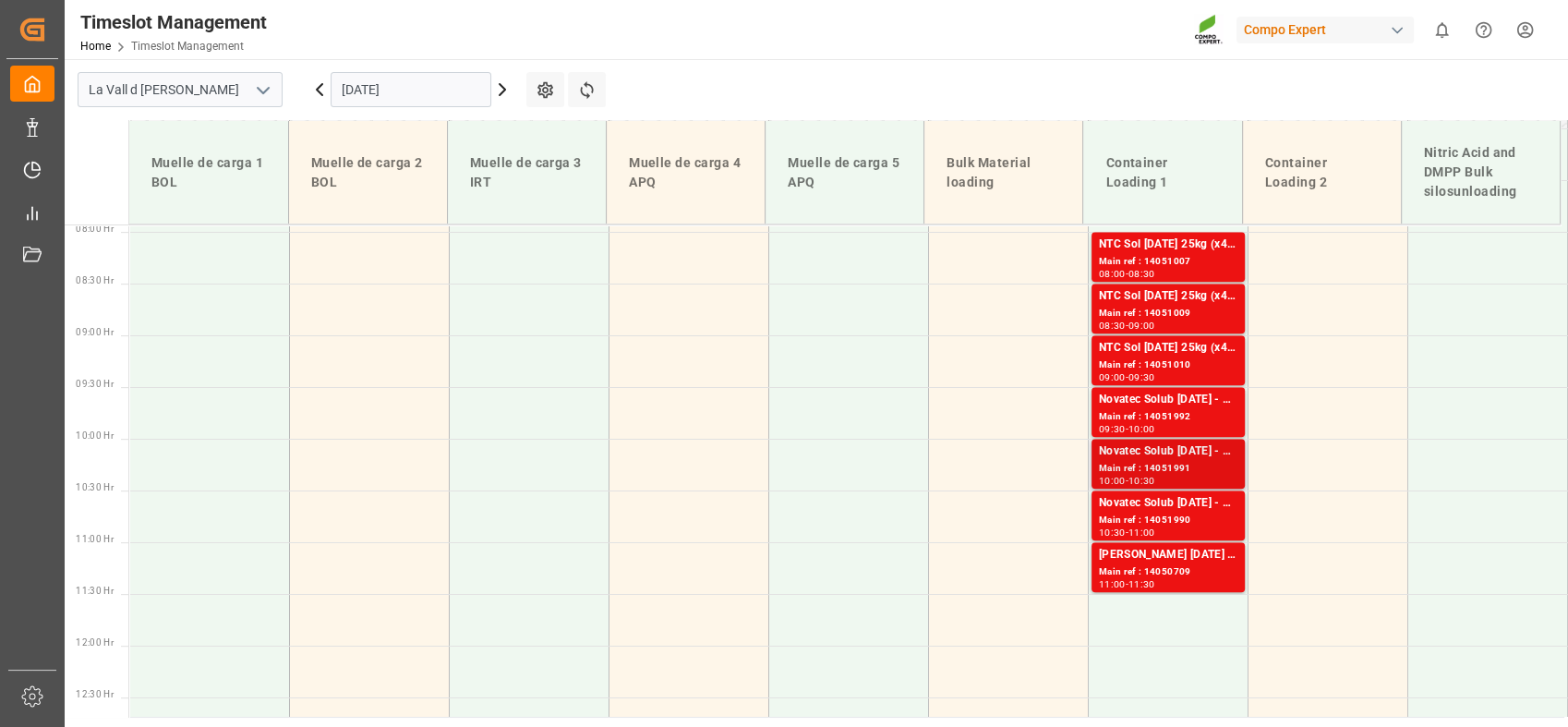
click at [1165, 462] on div "Main ref : 14051991" at bounding box center [1168, 468] width 139 height 16
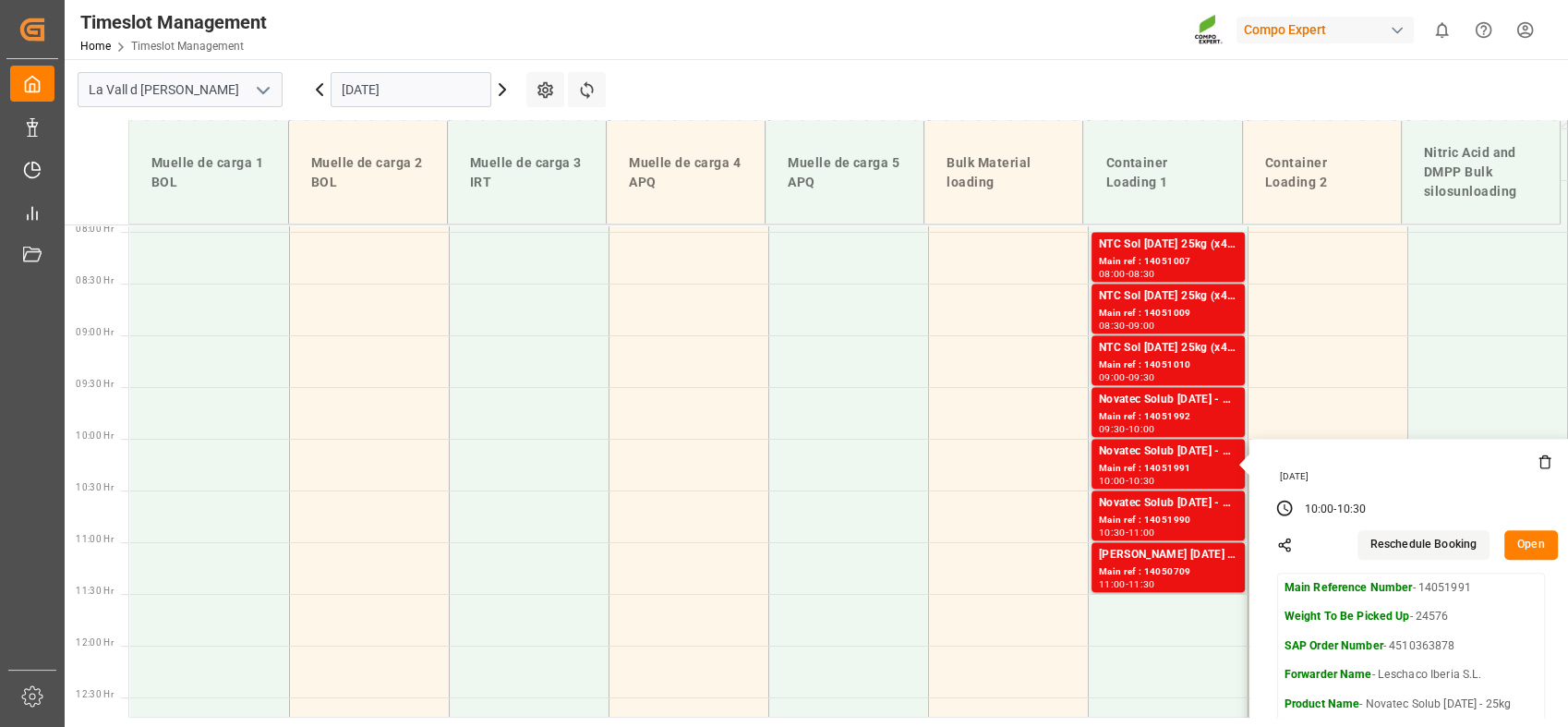
click at [1523, 548] on button "Open" at bounding box center [1530, 544] width 53 height 29
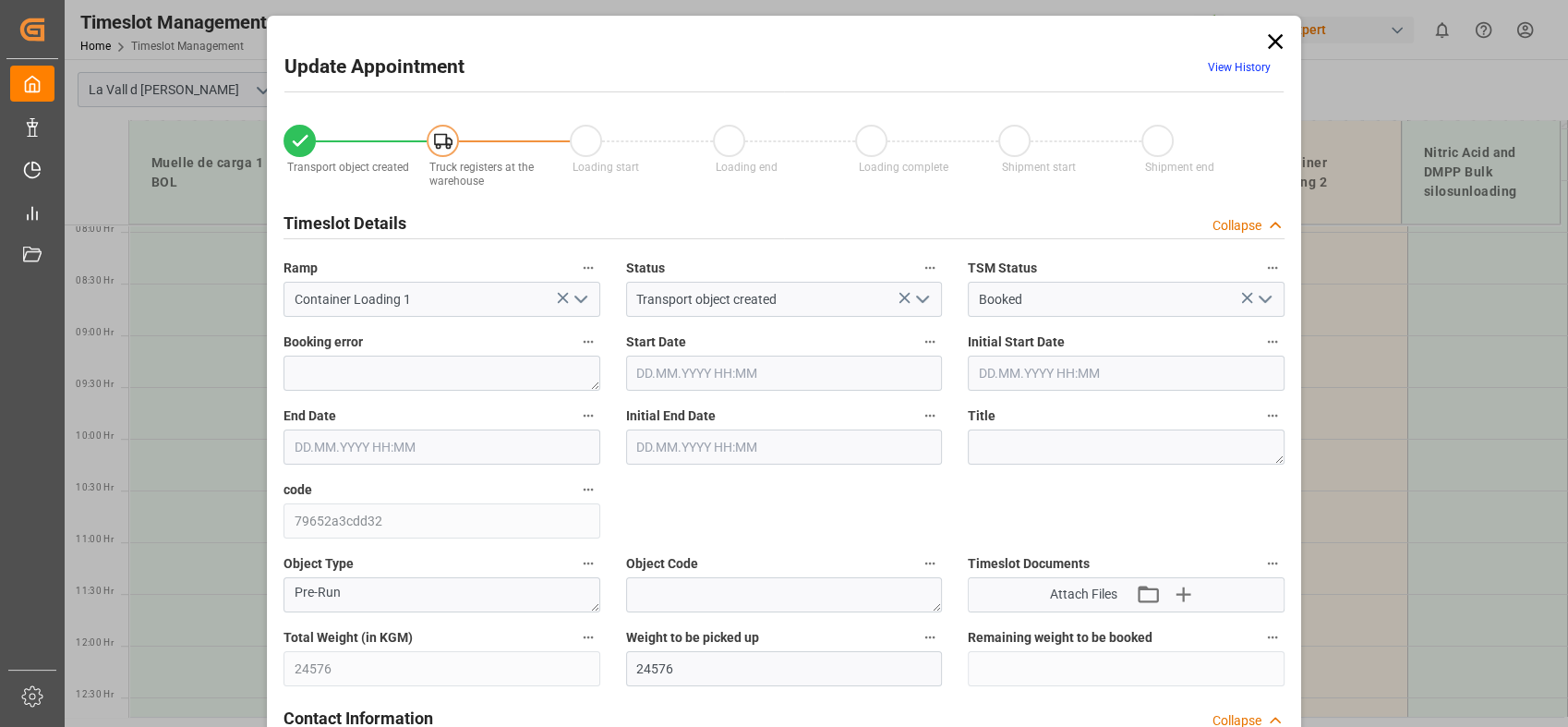
type input "24576"
type input "120"
type input "[DATE] 10:00"
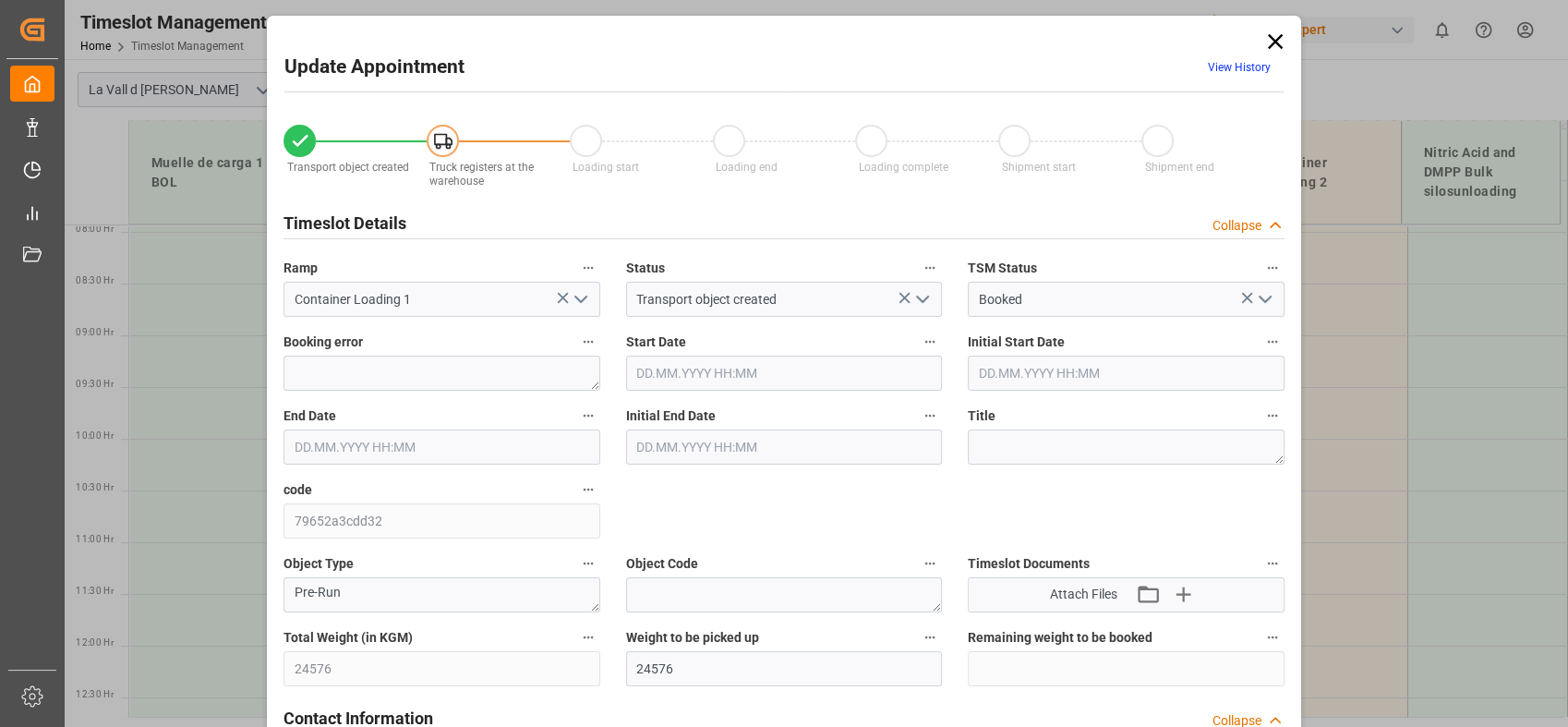
type input "[DATE] 10:30"
type input "[DATE] 11:13"
type input "[DATE] 07:57"
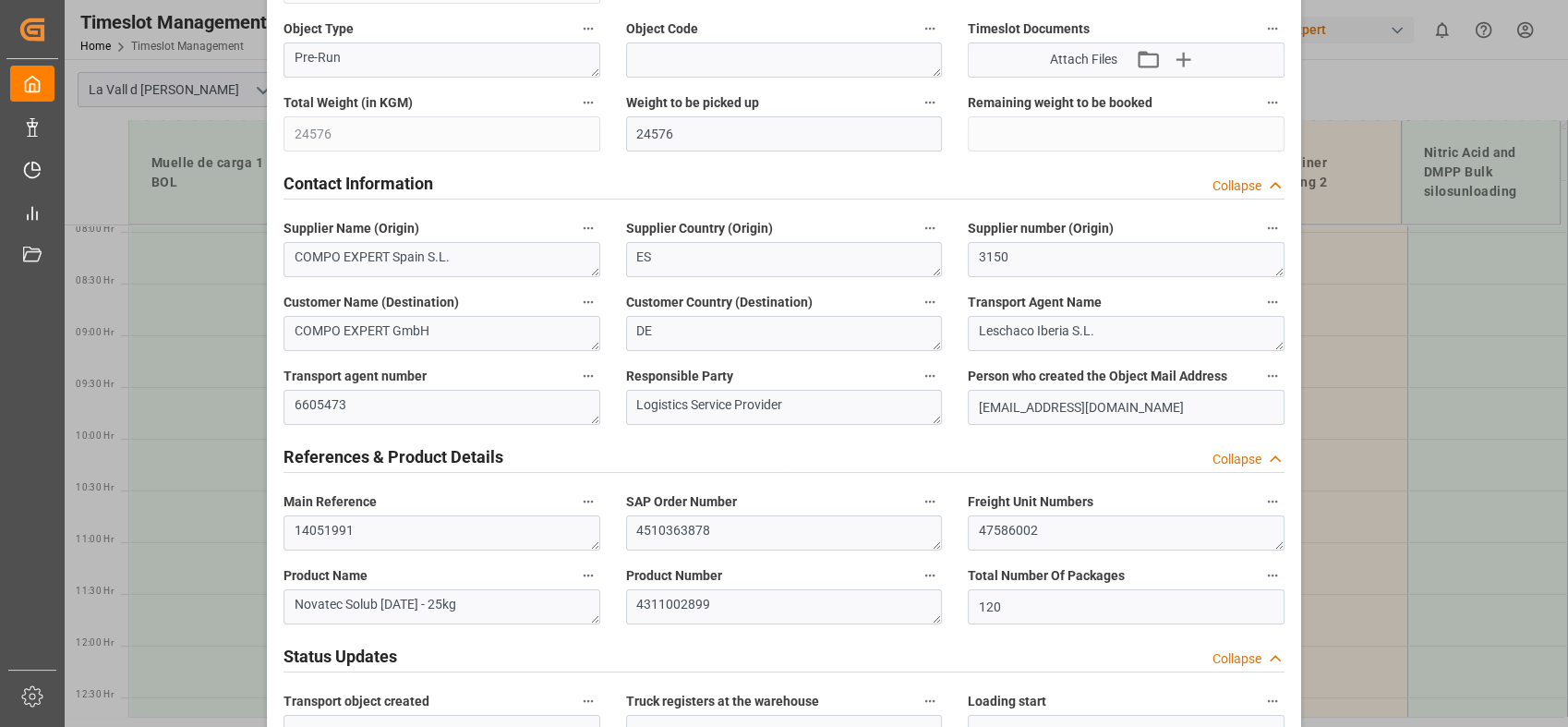
scroll to position [717, 0]
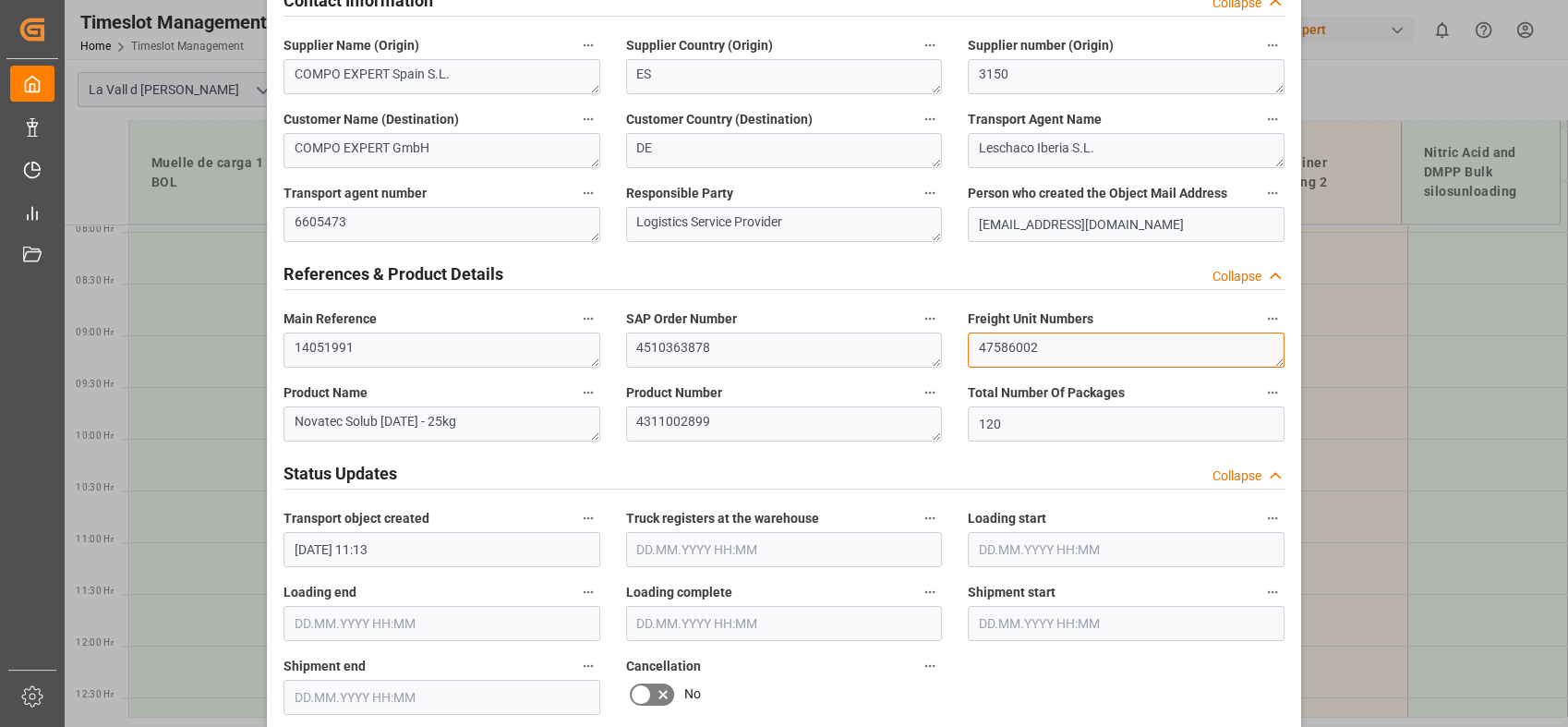
drag, startPoint x: 1054, startPoint y: 354, endPoint x: 819, endPoint y: 328, distance: 236.4
click at [819, 328] on div "Transport object created Truck registers at the warehouse Loading start Loading…" at bounding box center [783, 573] width 1027 height 2371
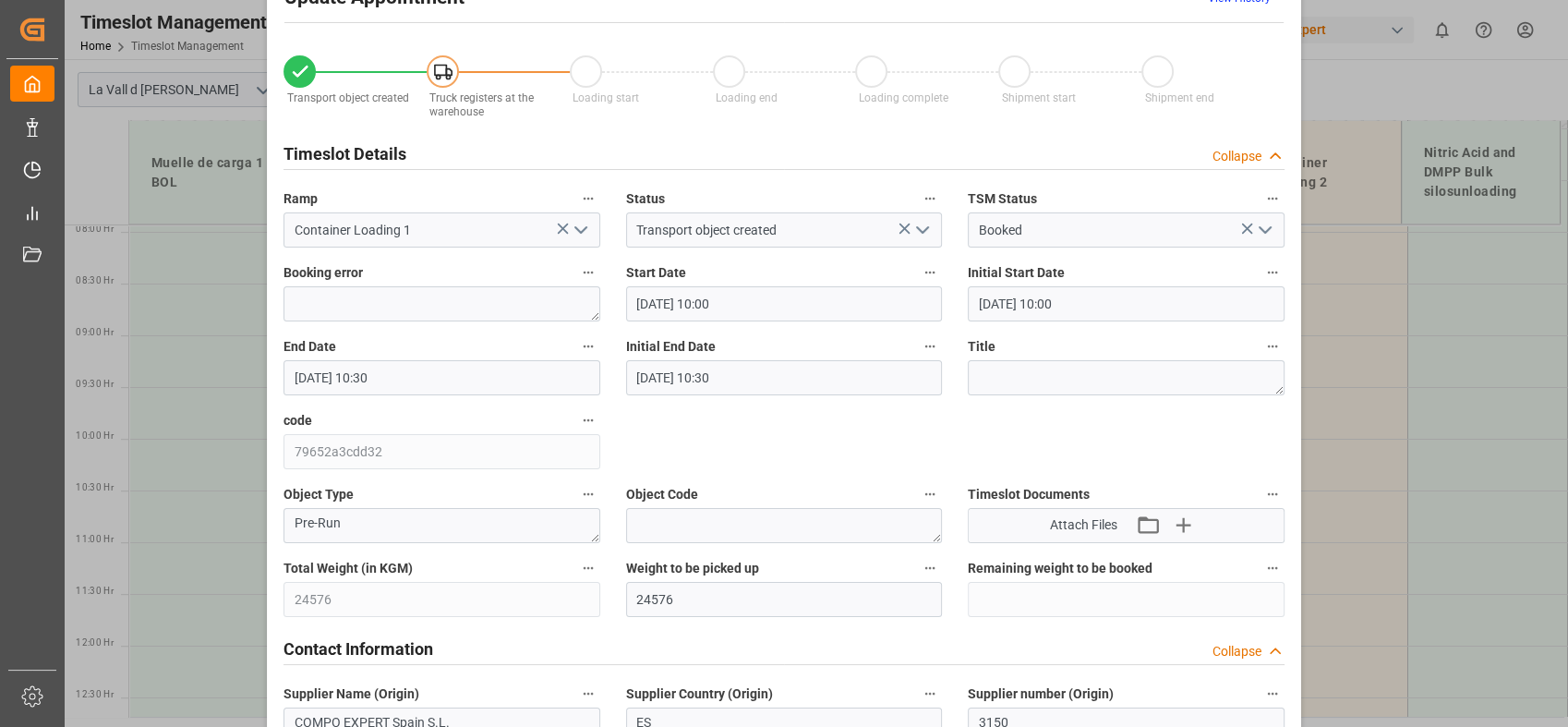
scroll to position [0, 0]
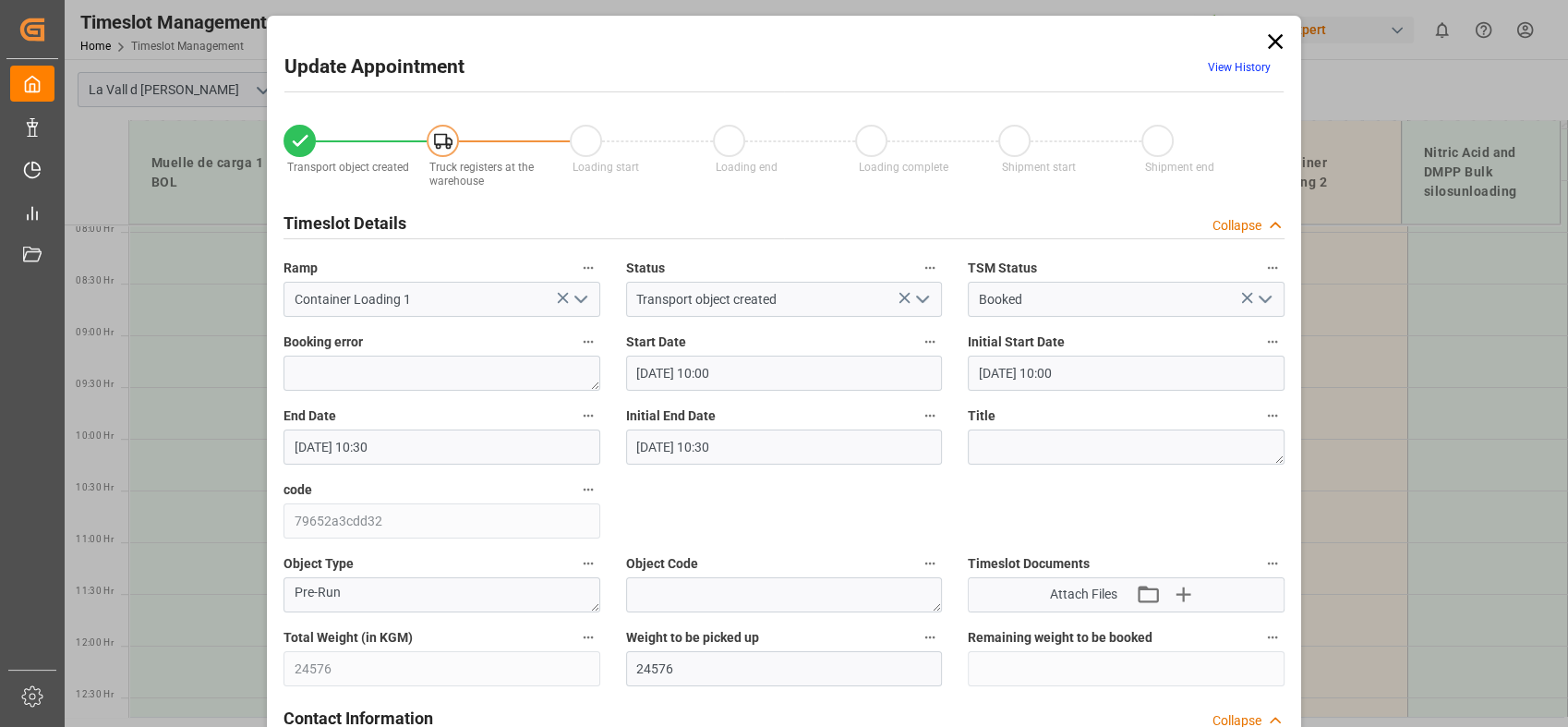
click at [1271, 50] on icon at bounding box center [1275, 41] width 26 height 26
